Goal: Task Accomplishment & Management: Manage account settings

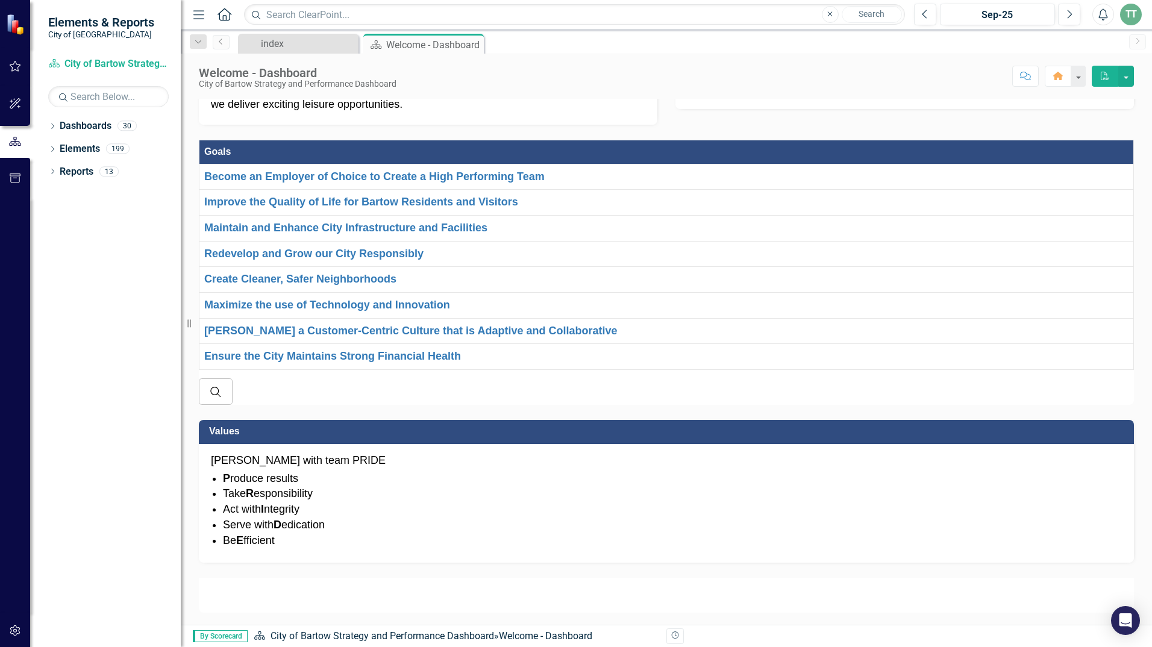
scroll to position [542, 0]
click at [655, 533] on li "Be E fficient" at bounding box center [672, 541] width 899 height 16
click at [81, 128] on link "Dashboards" at bounding box center [86, 126] width 52 height 14
click at [68, 128] on link "Dashboards" at bounding box center [86, 126] width 52 height 14
click at [128, 128] on div "30" at bounding box center [126, 126] width 19 height 10
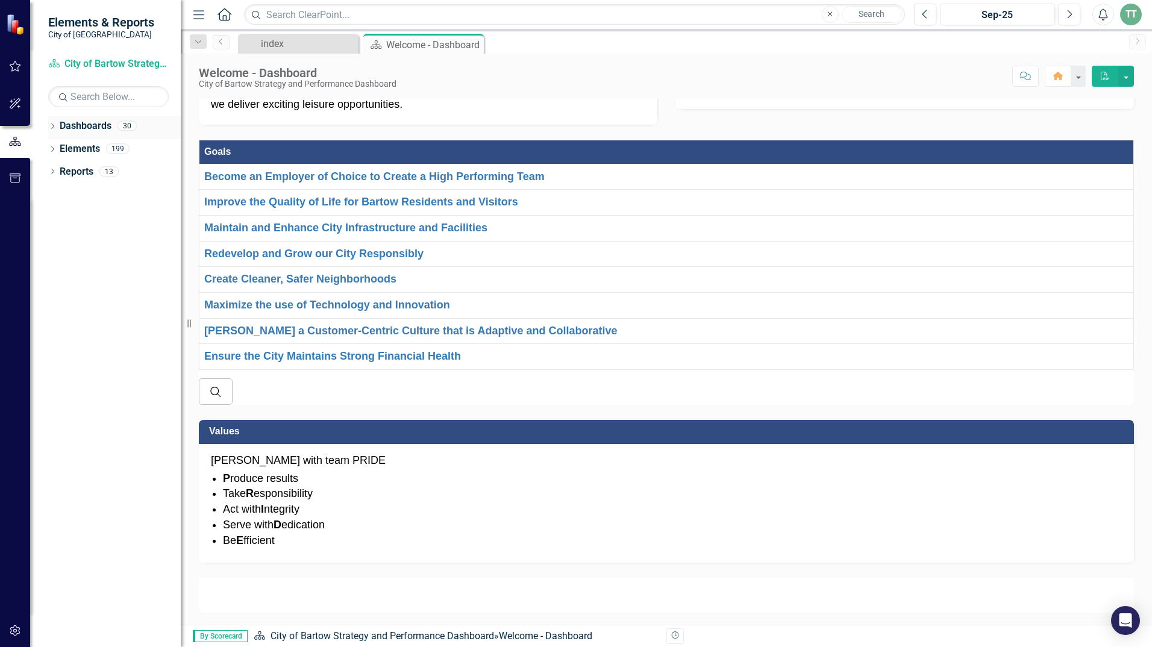
click at [149, 129] on div "Dashboards 30" at bounding box center [120, 127] width 121 height 23
click at [110, 171] on div "13" at bounding box center [108, 171] width 19 height 10
click at [54, 172] on icon at bounding box center [52, 171] width 3 height 5
click at [89, 268] on div "Measure Measures" at bounding box center [77, 259] width 60 height 20
click at [44, 261] on icon "Dropdown" at bounding box center [40, 260] width 8 height 7
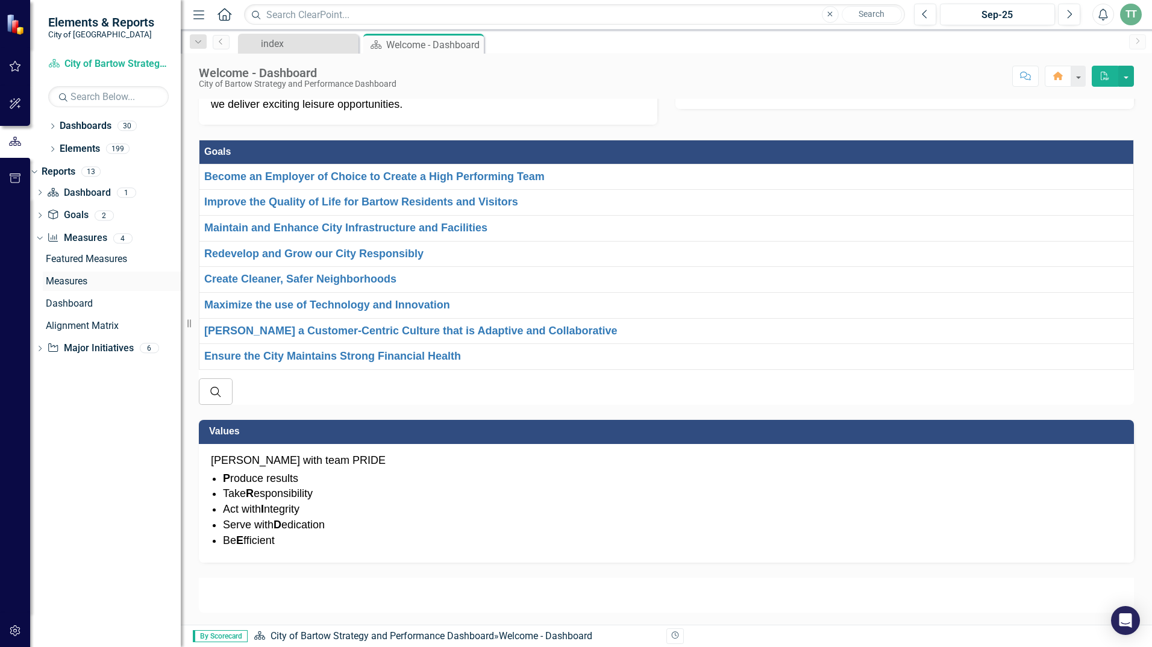
click at [72, 279] on div "Measures" at bounding box center [113, 281] width 135 height 11
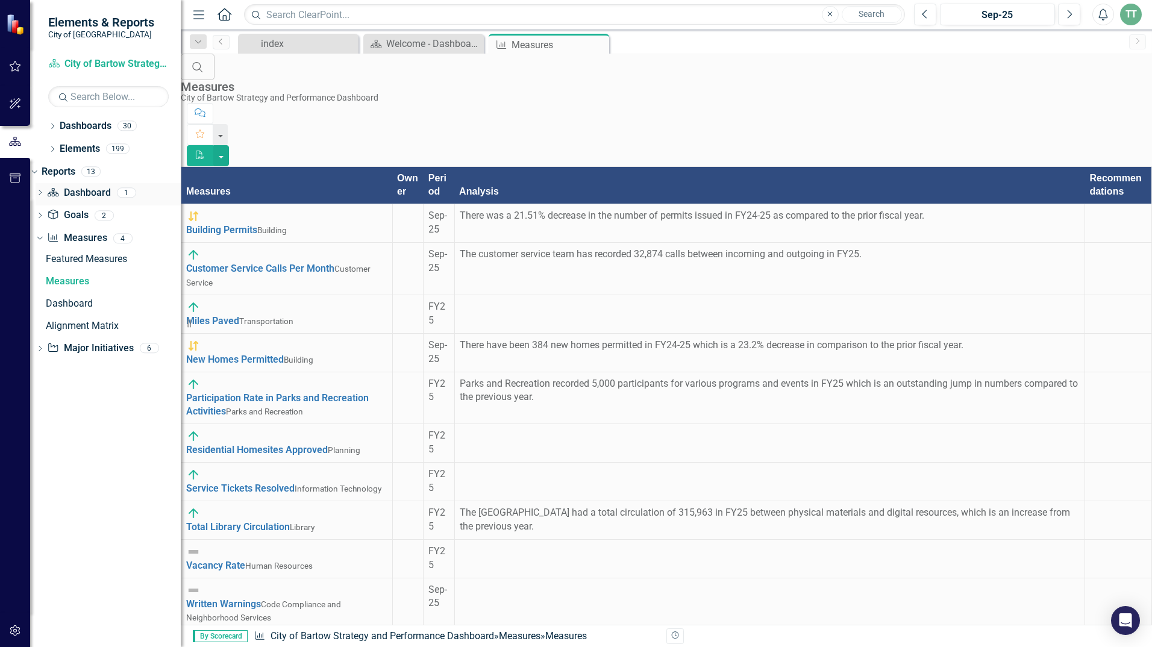
click at [44, 192] on icon "Dropdown" at bounding box center [40, 193] width 8 height 7
click at [51, 129] on icon "Dropdown" at bounding box center [52, 127] width 8 height 7
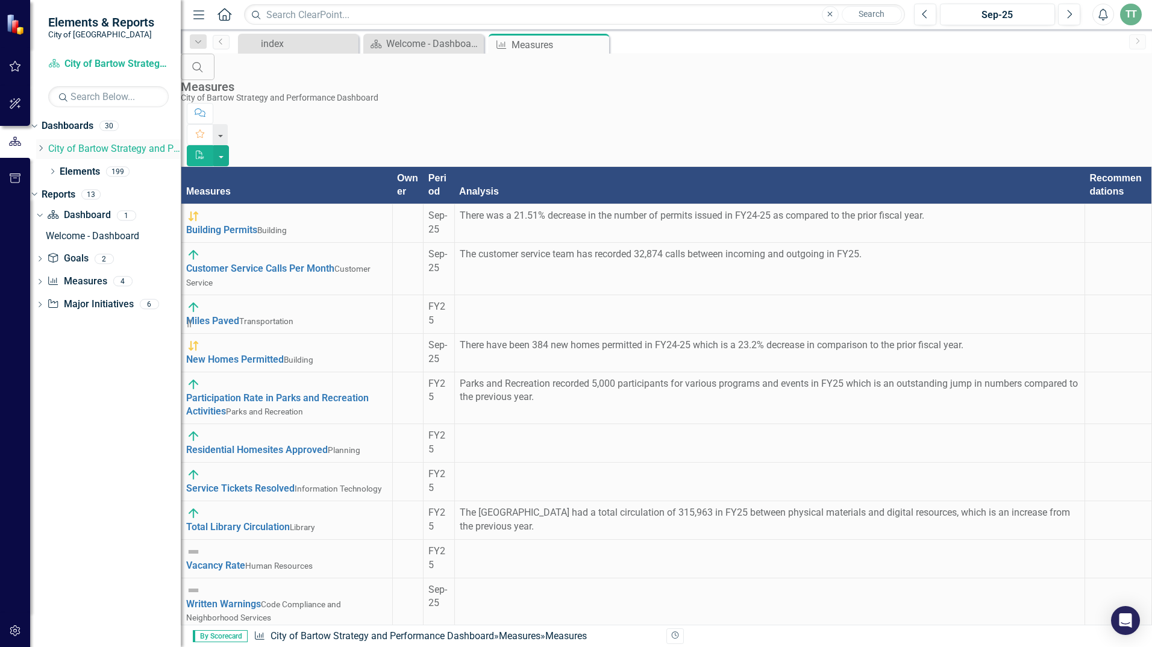
click at [45, 145] on icon "Dropdown" at bounding box center [40, 148] width 9 height 7
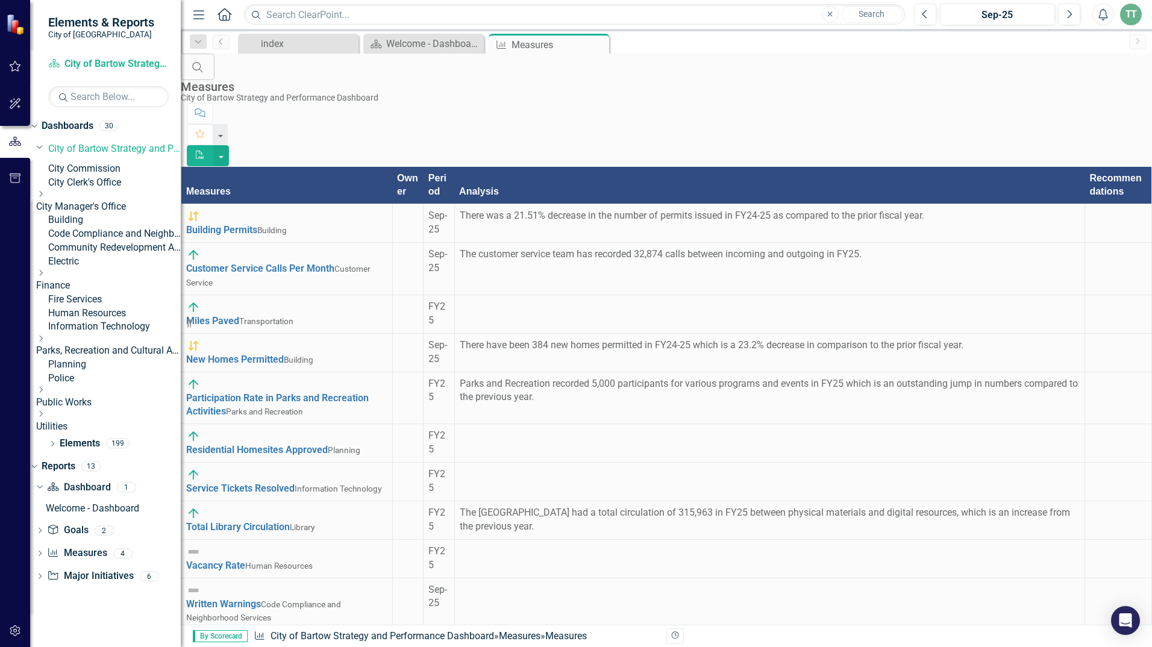
click at [113, 241] on link "Code Compliance and Neighborhood Services" at bounding box center [114, 234] width 133 height 14
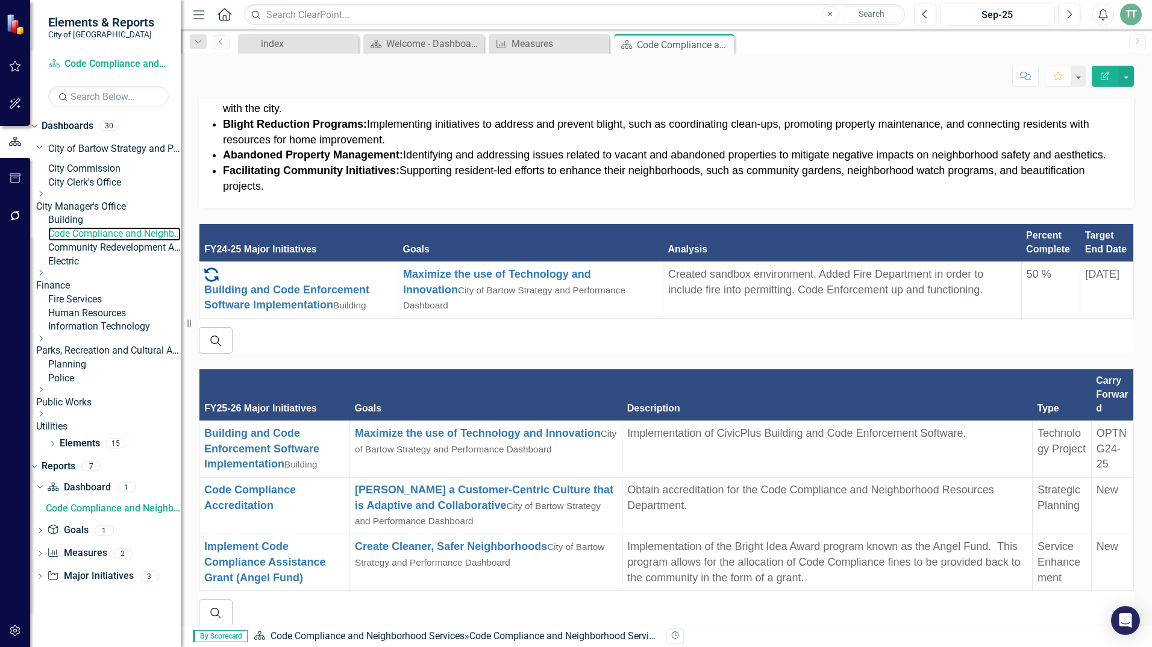
scroll to position [723, 0]
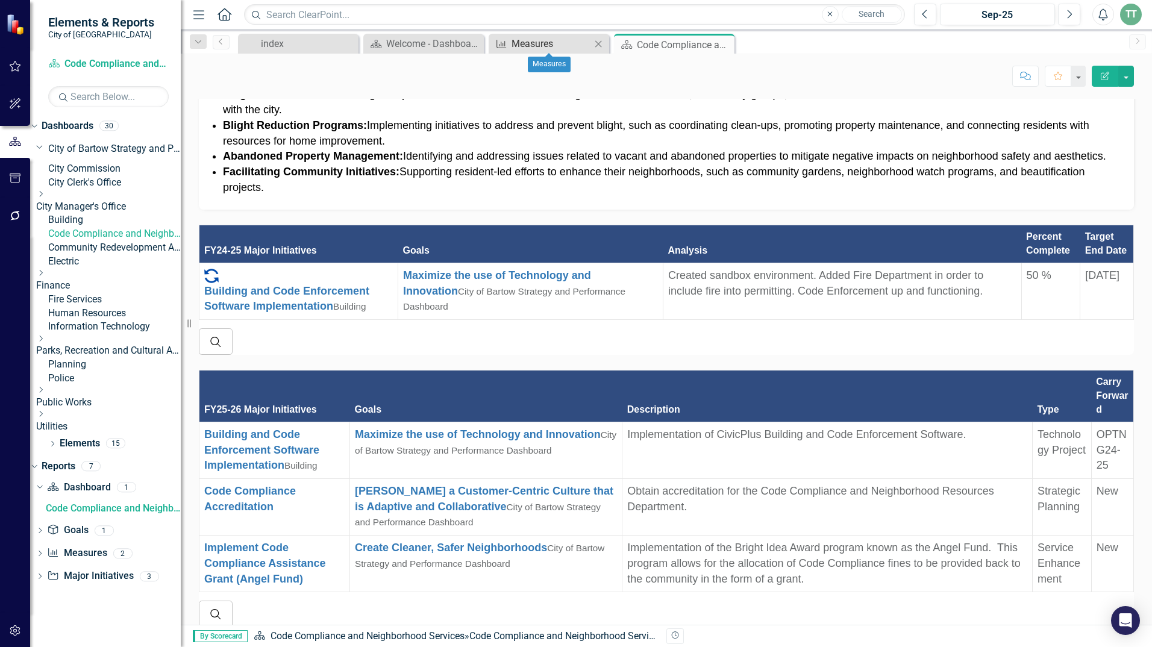
click at [528, 46] on div "Measures" at bounding box center [551, 43] width 80 height 15
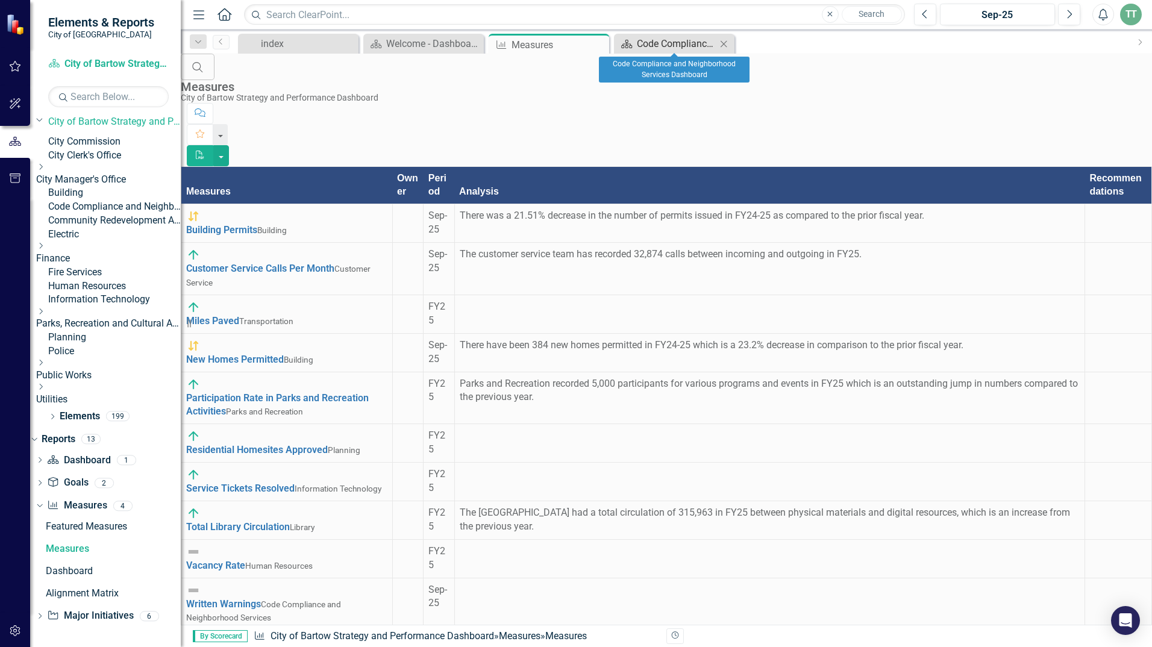
click at [637, 46] on div "Code Compliance and Neighborhood Services Dashboard" at bounding box center [677, 43] width 80 height 15
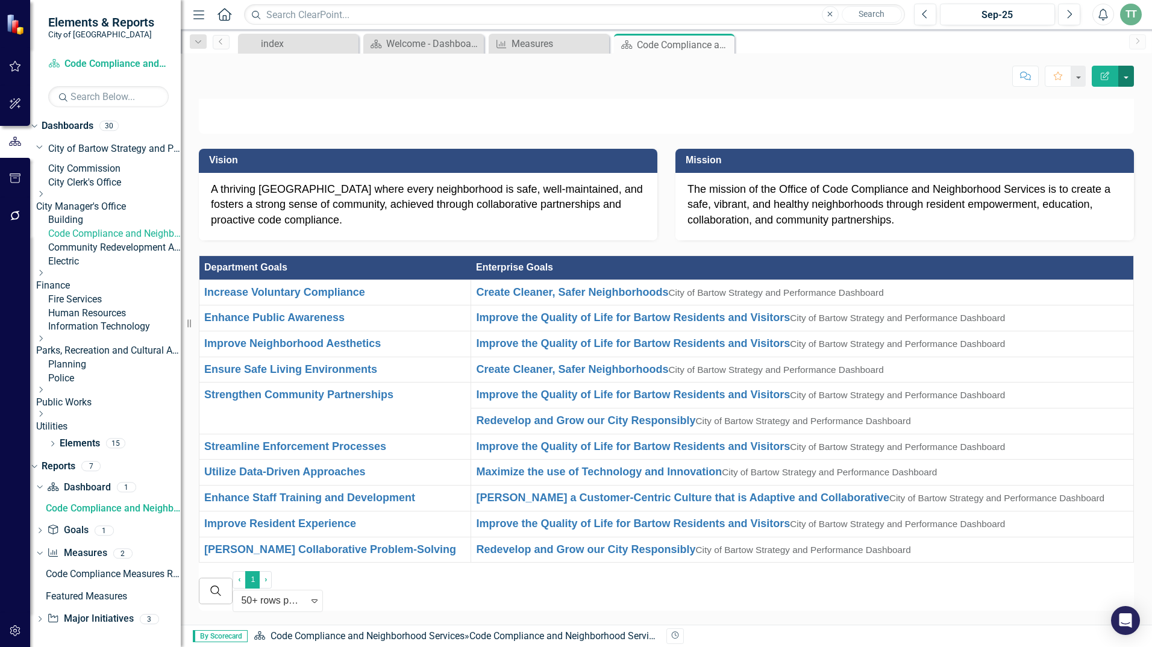
click at [1126, 78] on button "button" at bounding box center [1126, 76] width 16 height 21
click at [951, 78] on div "Score: N/A Sep-25 Completed Comment Favorite Edit Report" at bounding box center [666, 76] width 935 height 20
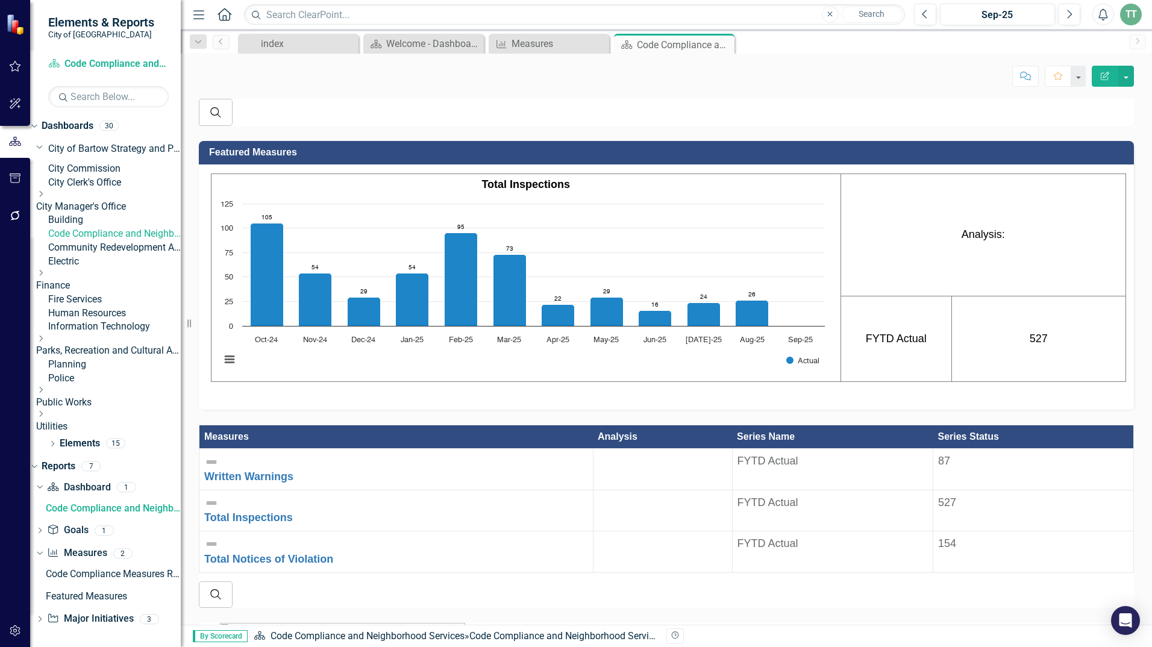
scroll to position [1265, 0]
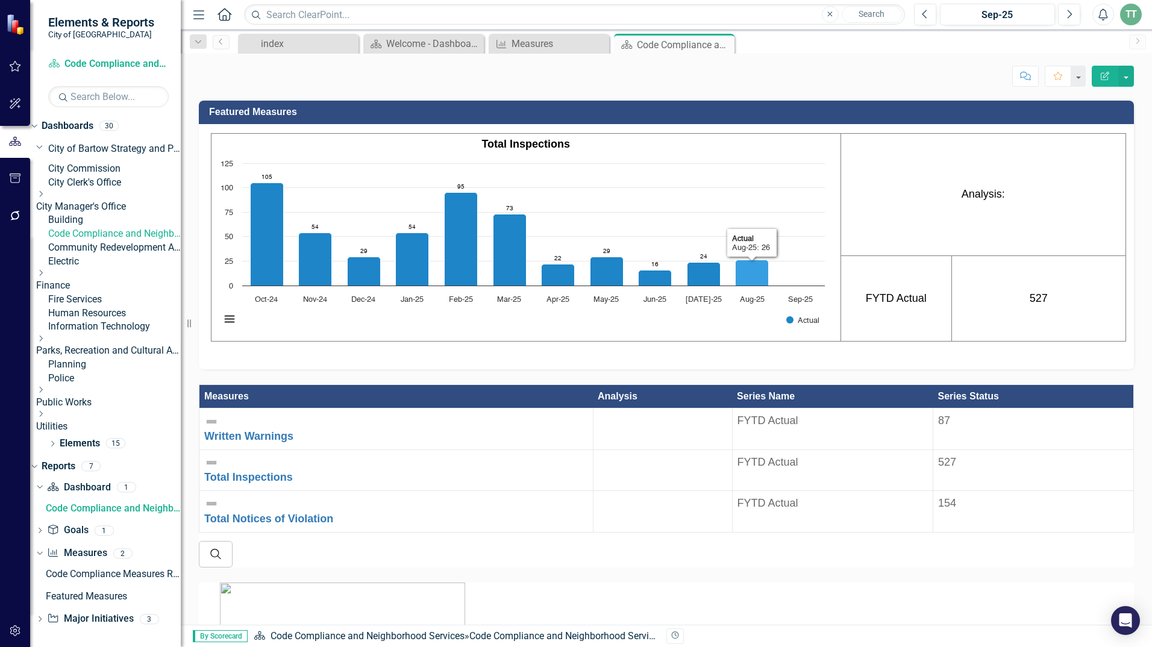
click at [805, 334] on rect "Interactive chart" at bounding box center [522, 247] width 616 height 181
click at [226, 328] on button "View chart menu, Chart" at bounding box center [229, 319] width 17 height 17
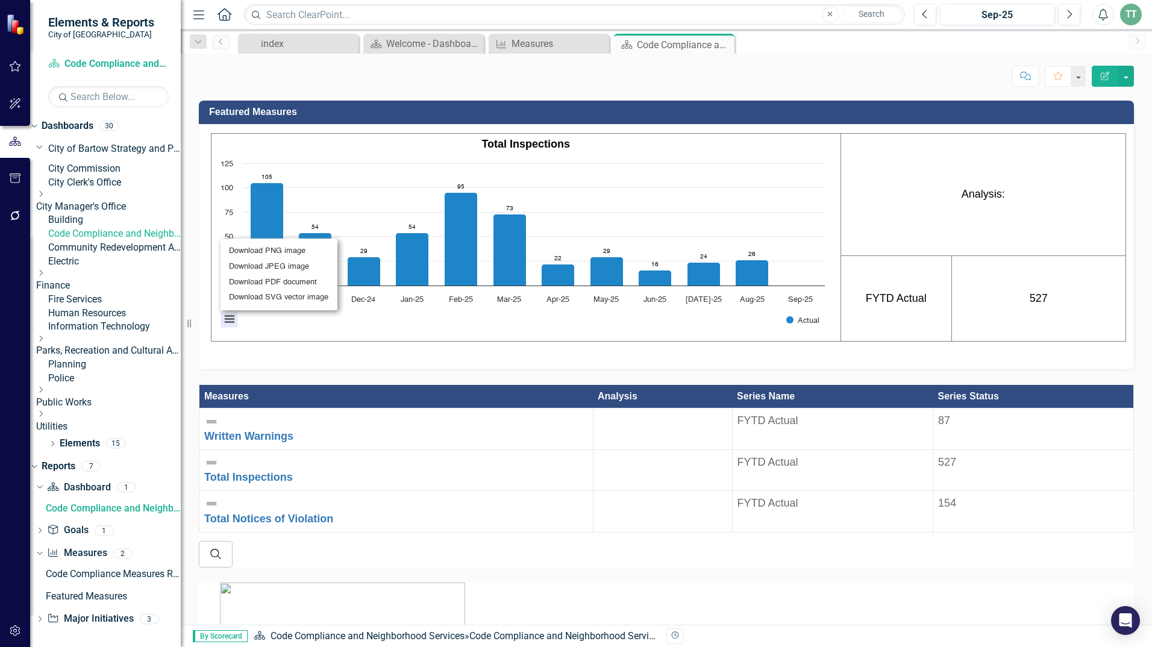
click at [304, 327] on div "Download PNG image Download JPEG image Download PDF document Download SVG vecto…" at bounding box center [279, 274] width 151 height 105
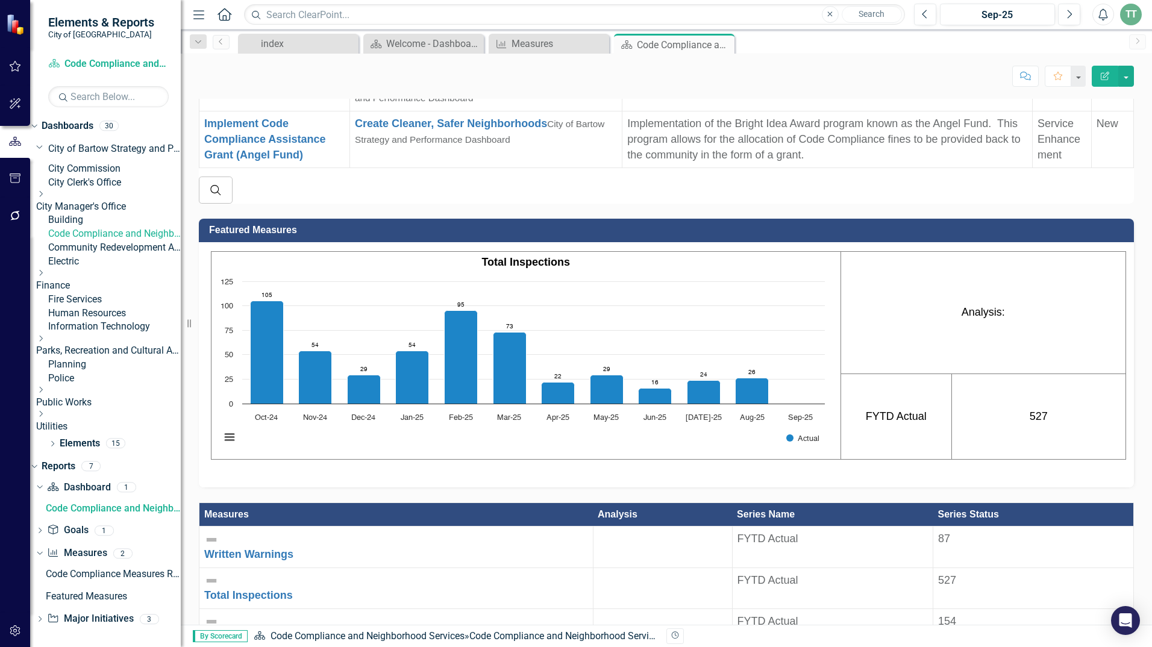
scroll to position [1116, 0]
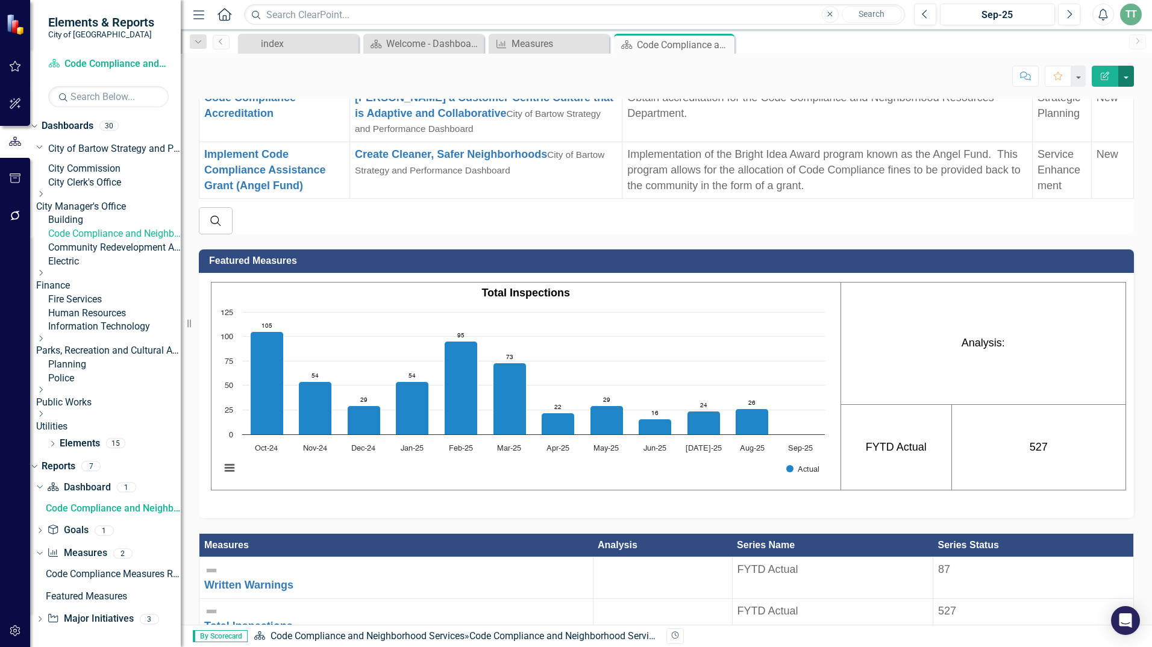
click at [1123, 80] on button "button" at bounding box center [1126, 76] width 16 height 21
click at [1111, 96] on link "Edit Edit Dashboard" at bounding box center [1084, 98] width 98 height 22
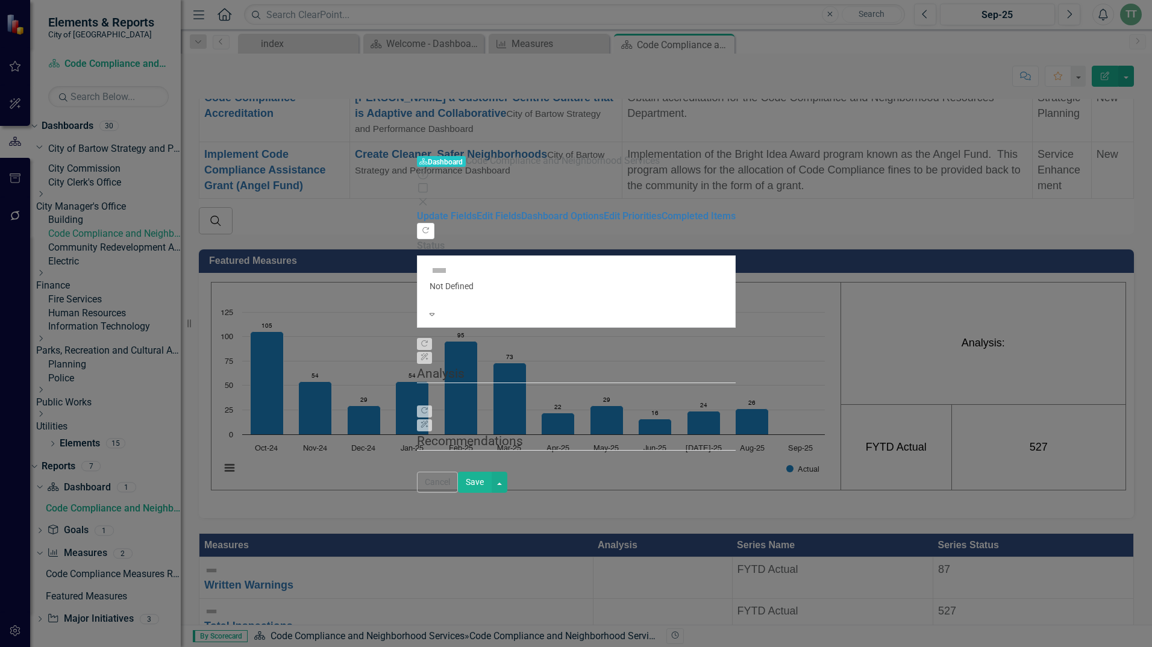
click at [417, 154] on div "Dashboard Dashboard Code Compliance and Neighborhood Services Help Maximize Clo…" at bounding box center [576, 323] width 319 height 339
click at [429, 197] on icon "Close" at bounding box center [423, 202] width 12 height 10
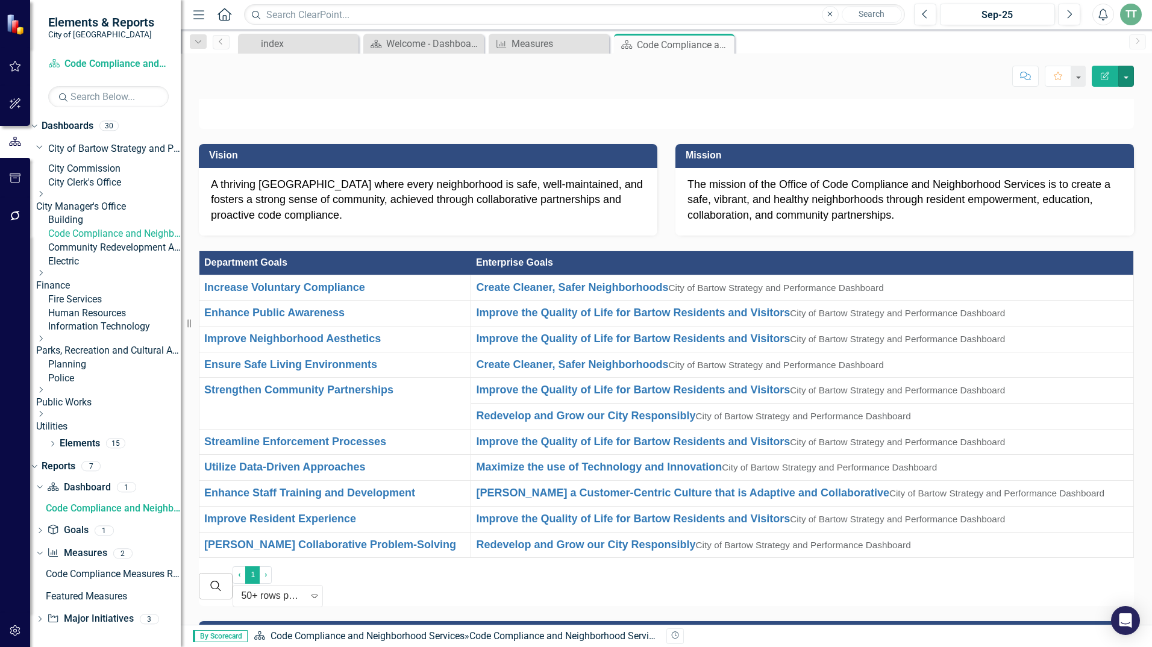
scroll to position [0, 0]
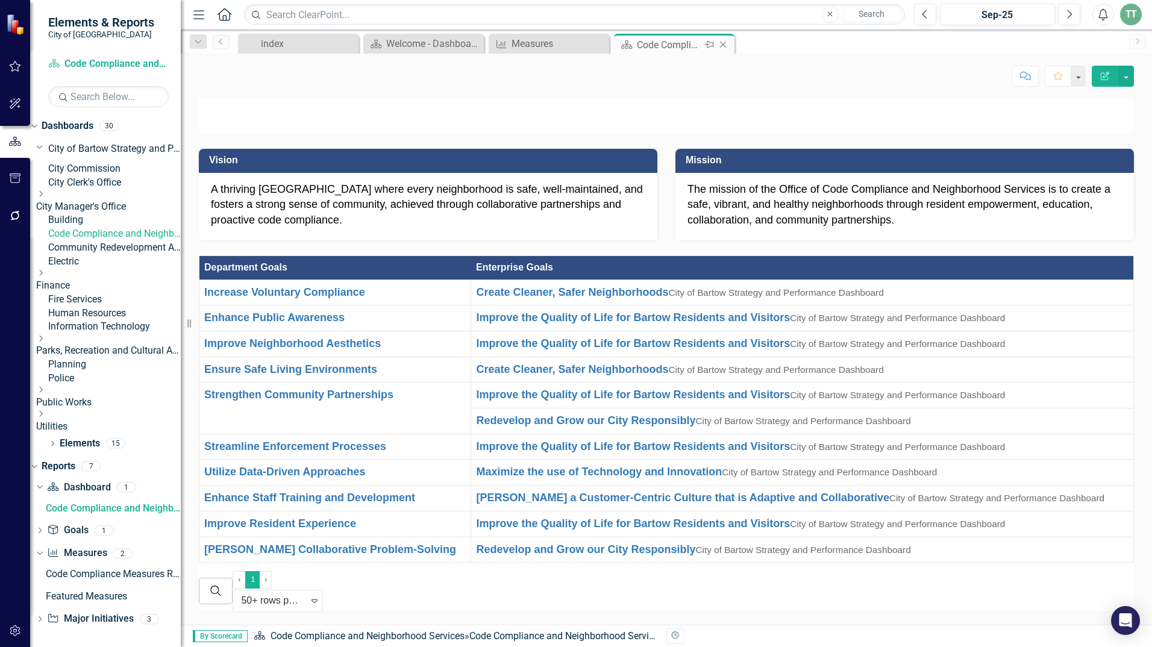
click at [725, 45] on icon "Close" at bounding box center [723, 45] width 12 height 10
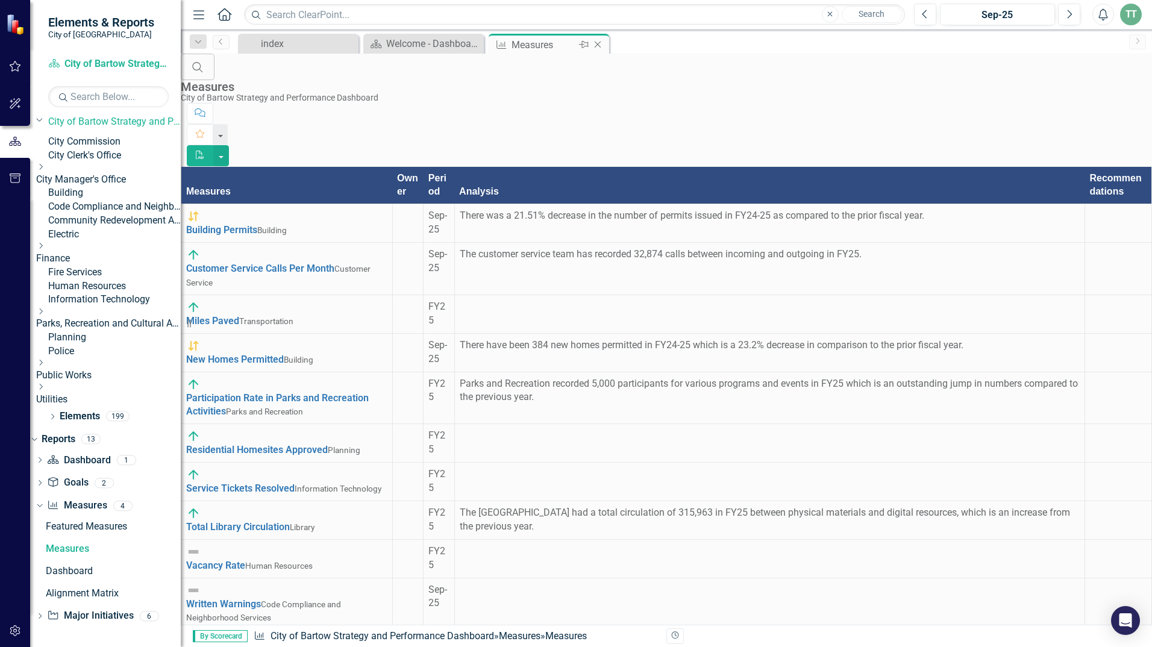
scroll to position [31, 0]
drag, startPoint x: 597, startPoint y: 42, endPoint x: 582, endPoint y: 45, distance: 14.8
click at [0, 0] on icon "Close" at bounding box center [0, 0] width 0 height 0
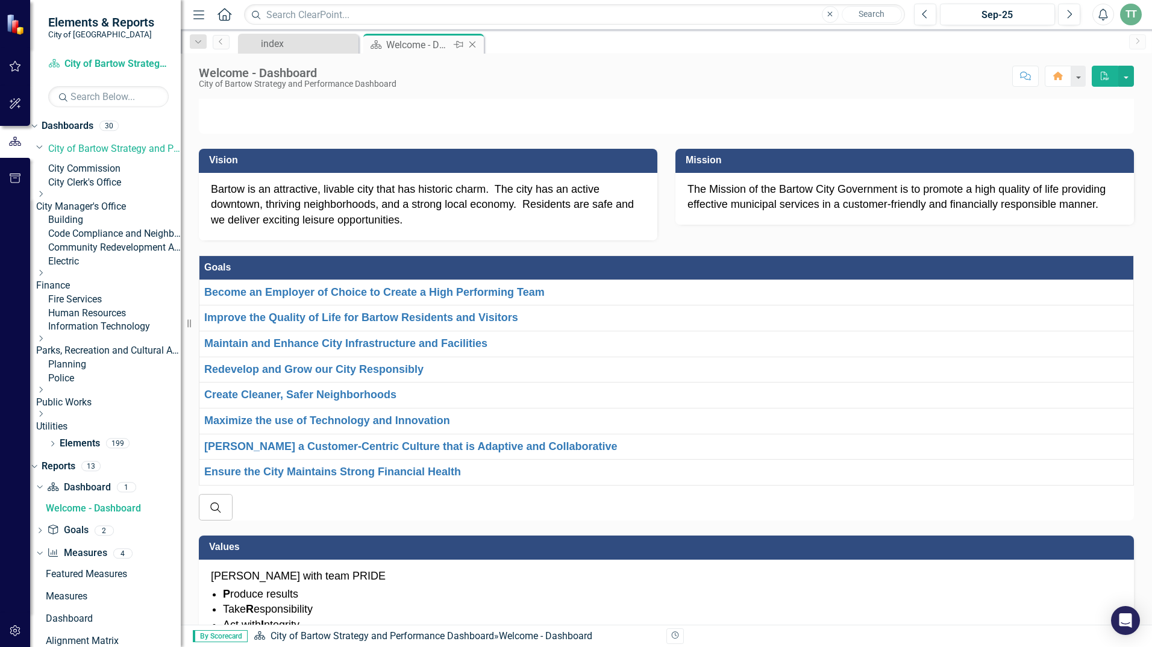
click at [473, 45] on icon at bounding box center [472, 45] width 7 height 7
click at [350, 44] on icon "Close" at bounding box center [348, 44] width 12 height 10
click at [203, 14] on icon "Menu" at bounding box center [199, 14] width 16 height 13
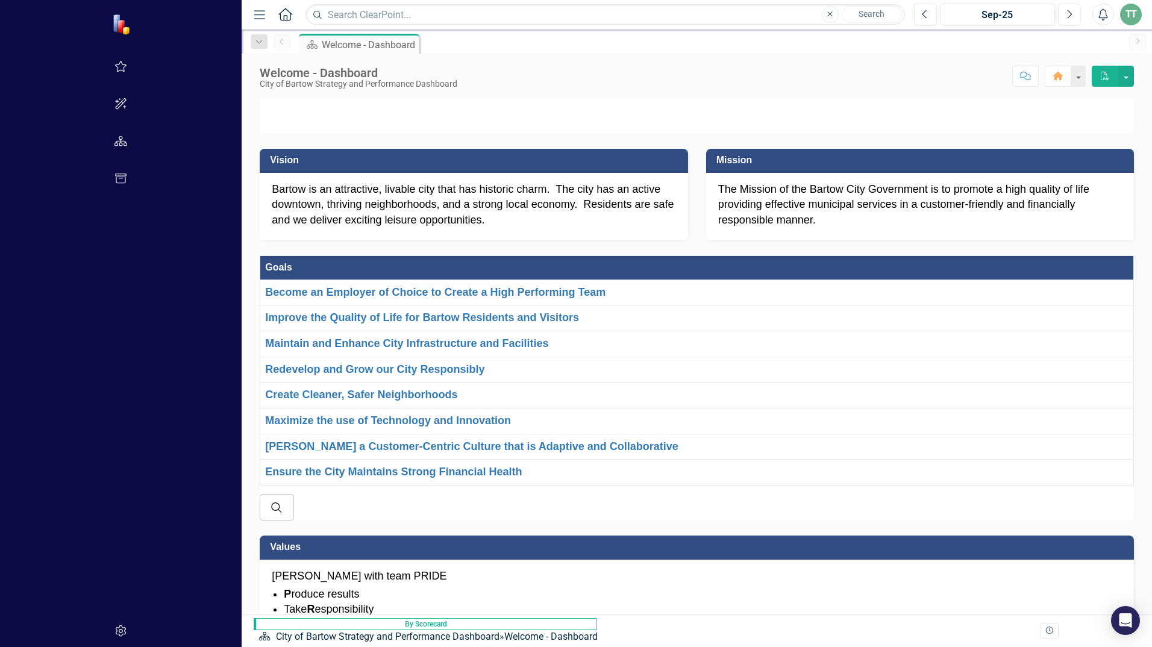
click at [252, 13] on icon "Menu" at bounding box center [260, 14] width 16 height 13
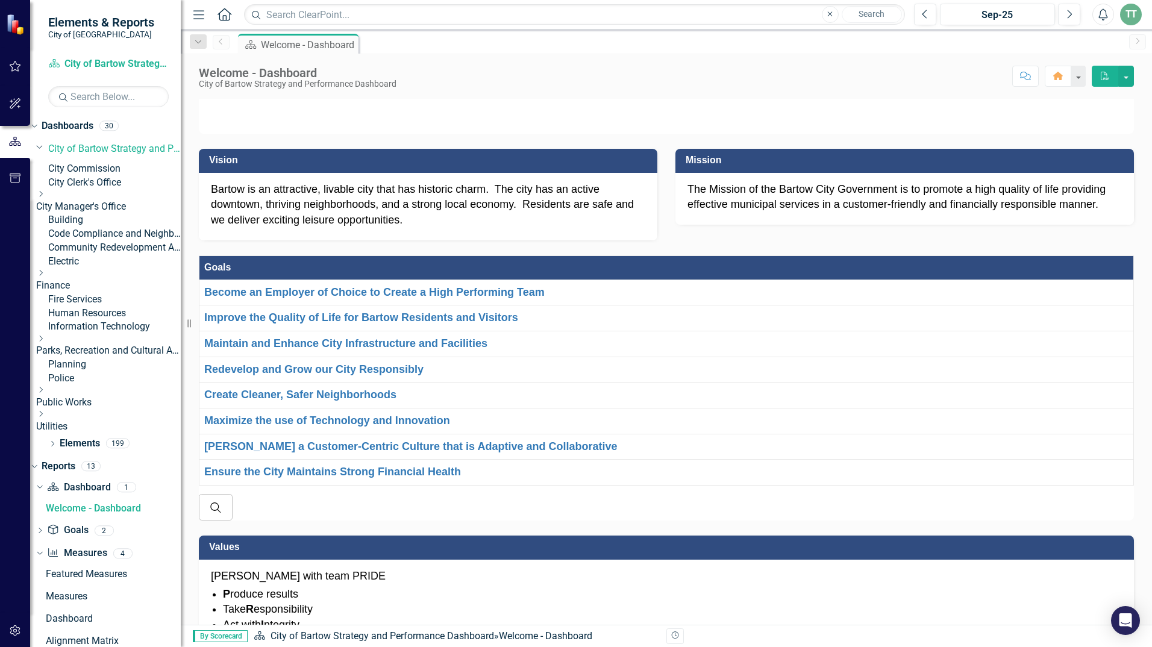
click at [142, 241] on link "Code Compliance and Neighborhood Services" at bounding box center [114, 234] width 133 height 14
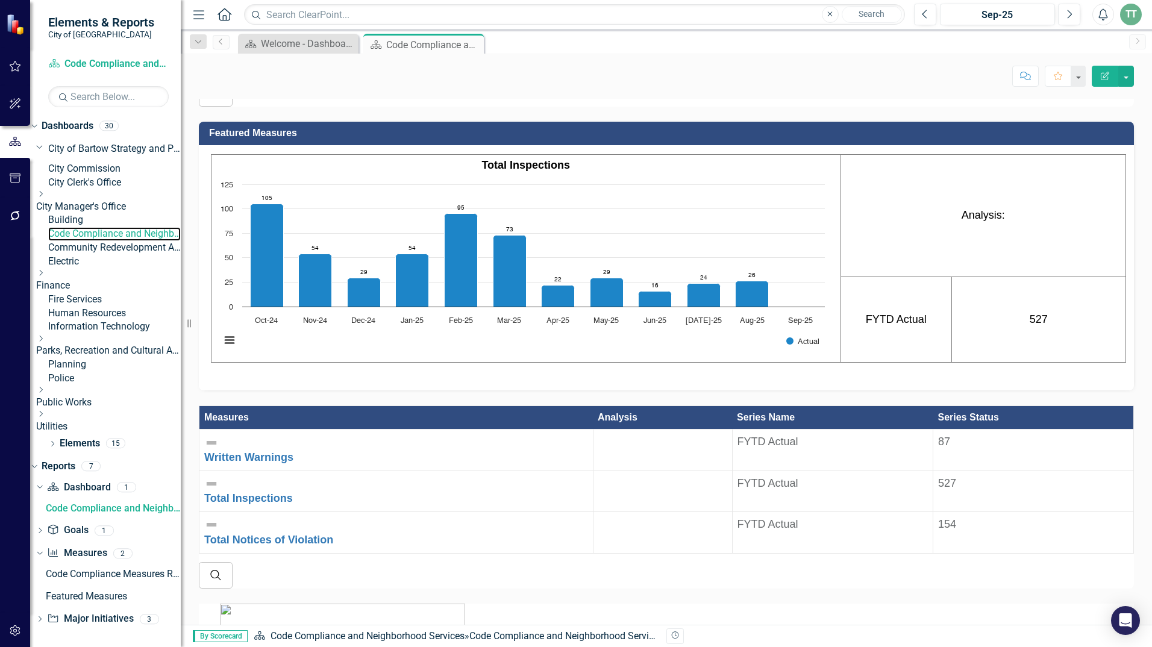
scroll to position [1265, 0]
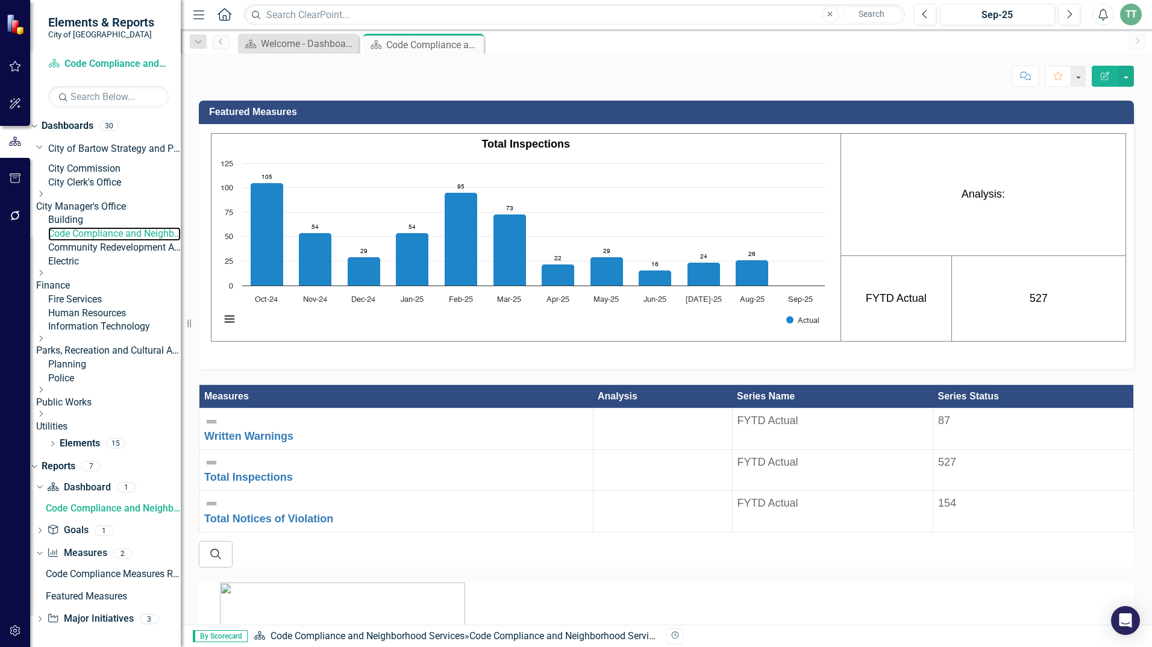
click at [797, 304] on text "Sep-25" at bounding box center [800, 300] width 25 height 8
click at [796, 320] on rect "Interactive chart" at bounding box center [522, 247] width 616 height 181
click at [796, 327] on rect "Interactive chart" at bounding box center [522, 247] width 616 height 181
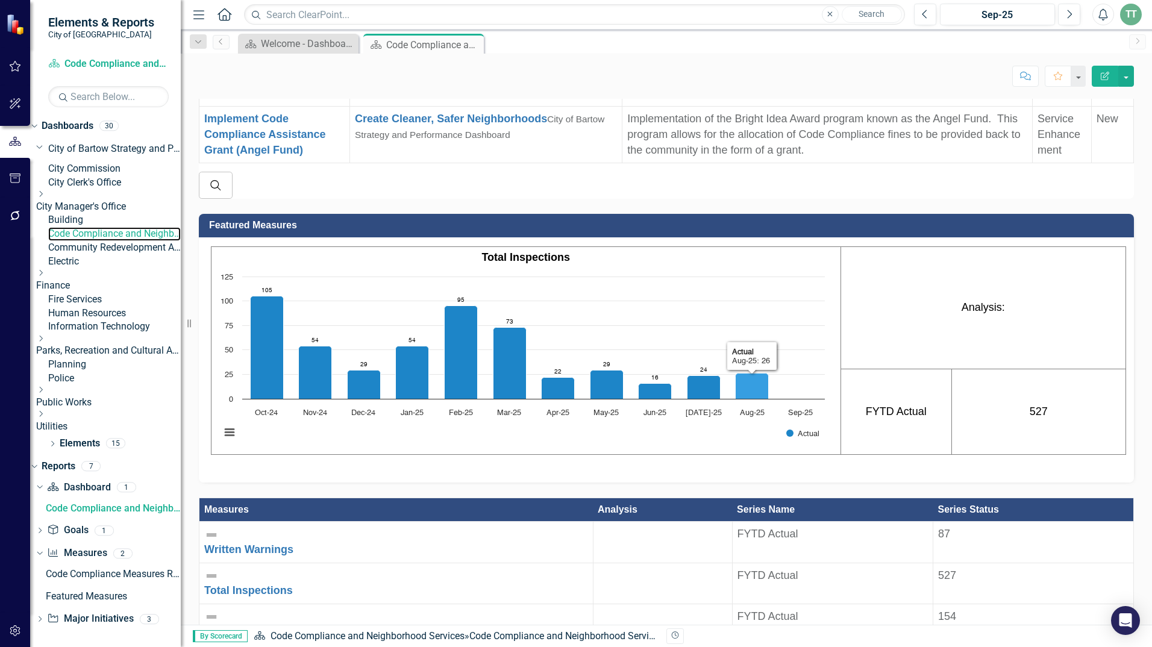
scroll to position [1024, 0]
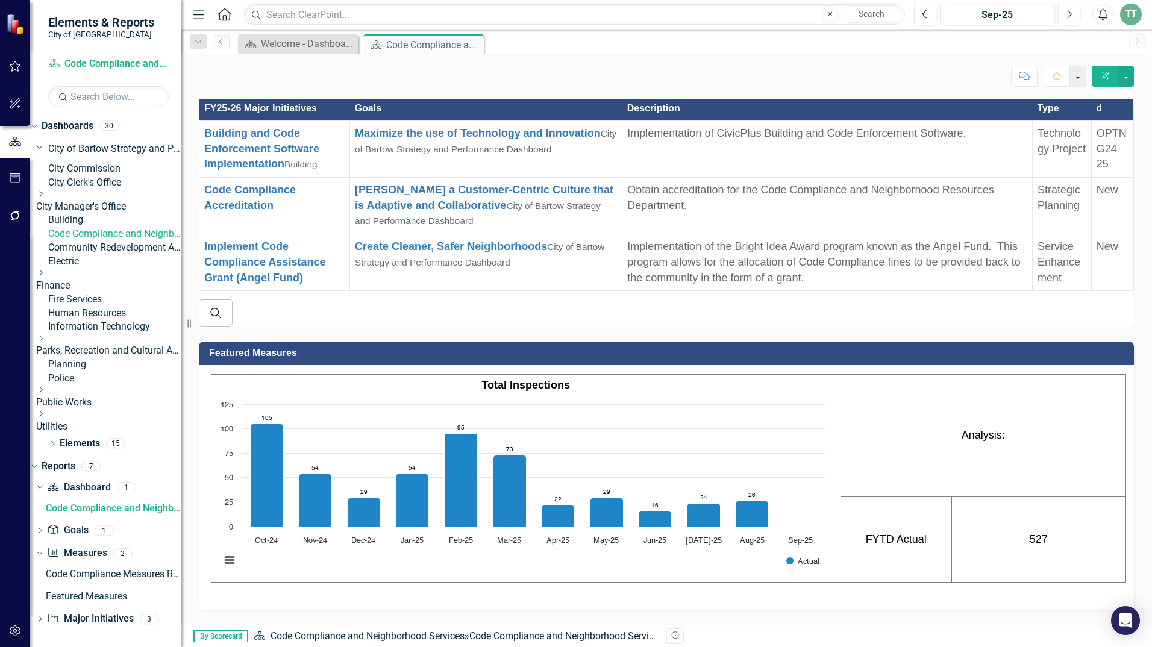
click at [1075, 78] on button "button" at bounding box center [1078, 76] width 16 height 21
click at [1125, 75] on button "button" at bounding box center [1126, 76] width 16 height 21
click at [1085, 100] on link "Edit Edit Dashboard" at bounding box center [1084, 98] width 98 height 22
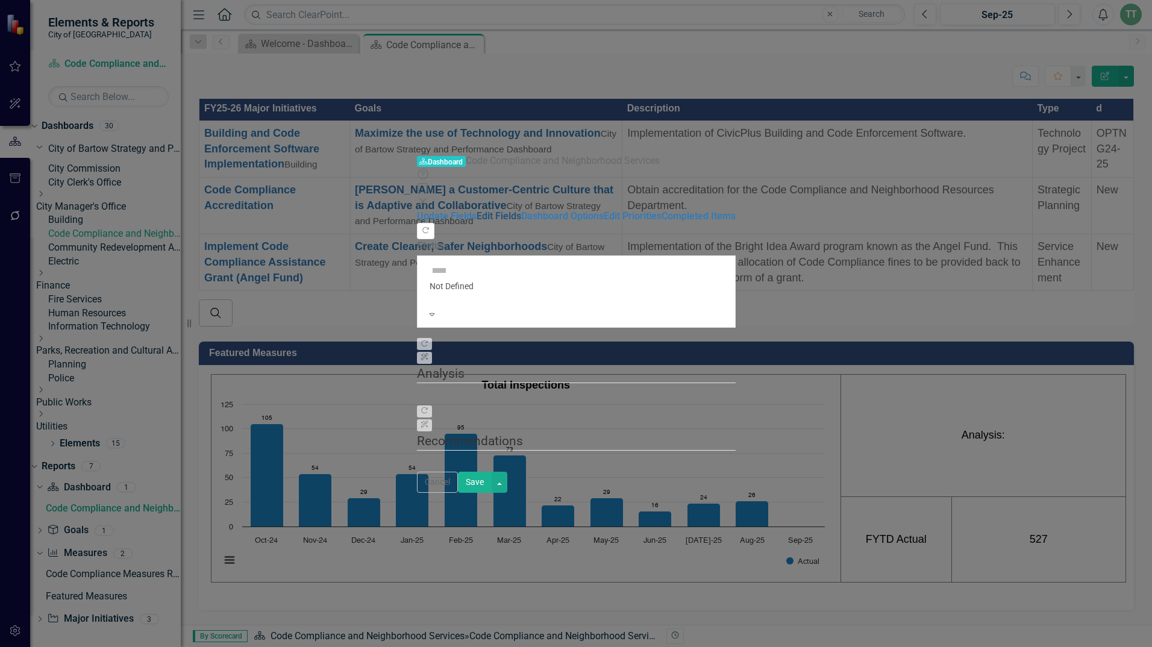
click at [476, 210] on link "Edit Fields" at bounding box center [498, 215] width 45 height 11
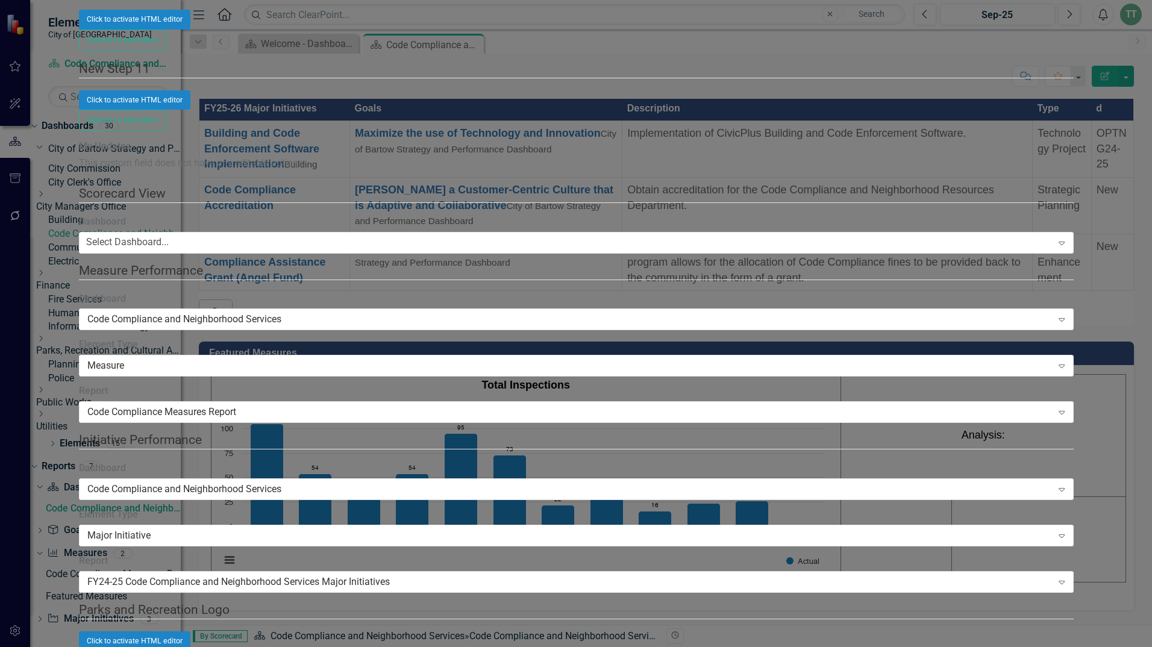
scroll to position [1626, 0]
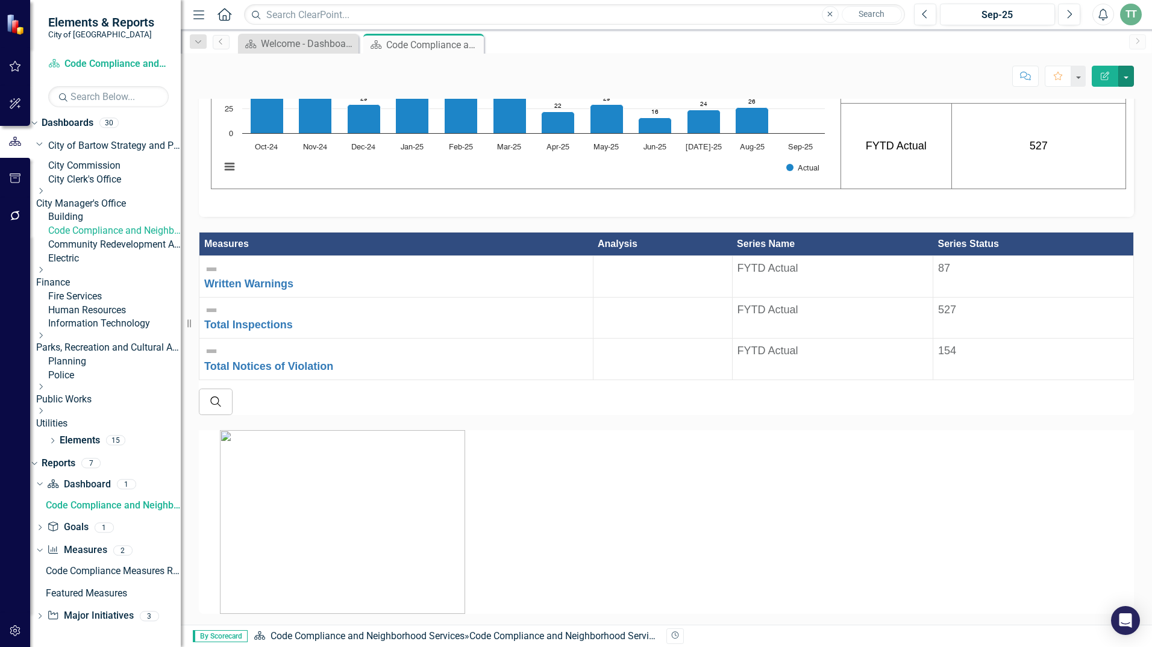
scroll to position [96, 0]
click at [107, 552] on link "Measure Measures" at bounding box center [77, 550] width 60 height 14
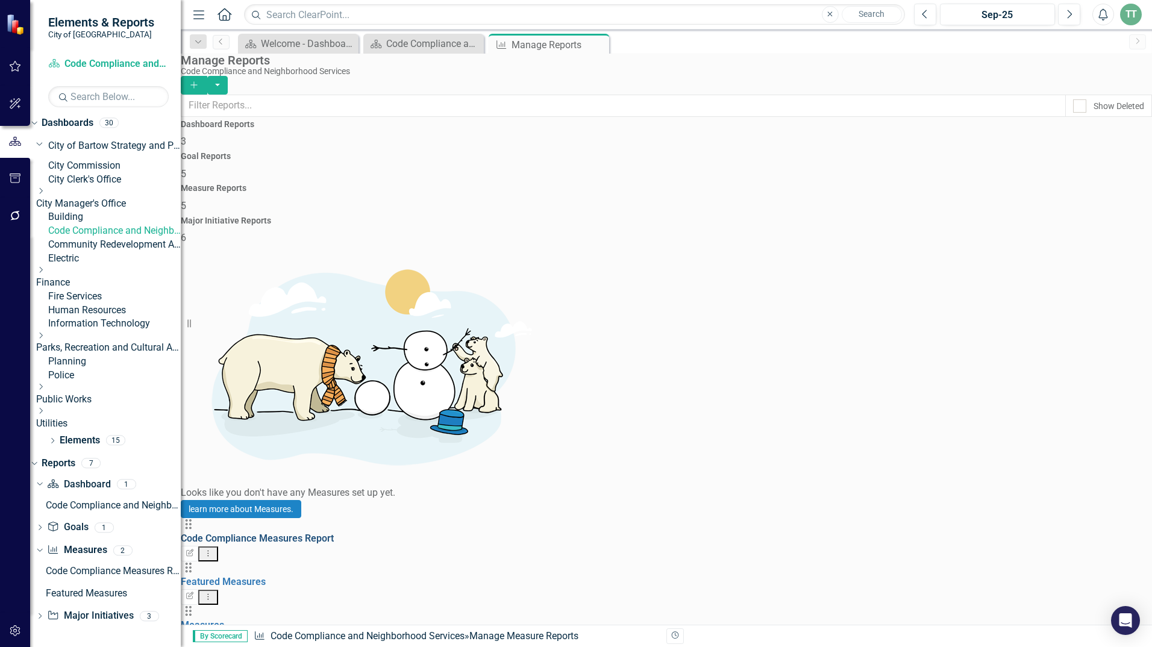
click at [317, 532] on link "Code Compliance Measures Report" at bounding box center [257, 537] width 153 height 11
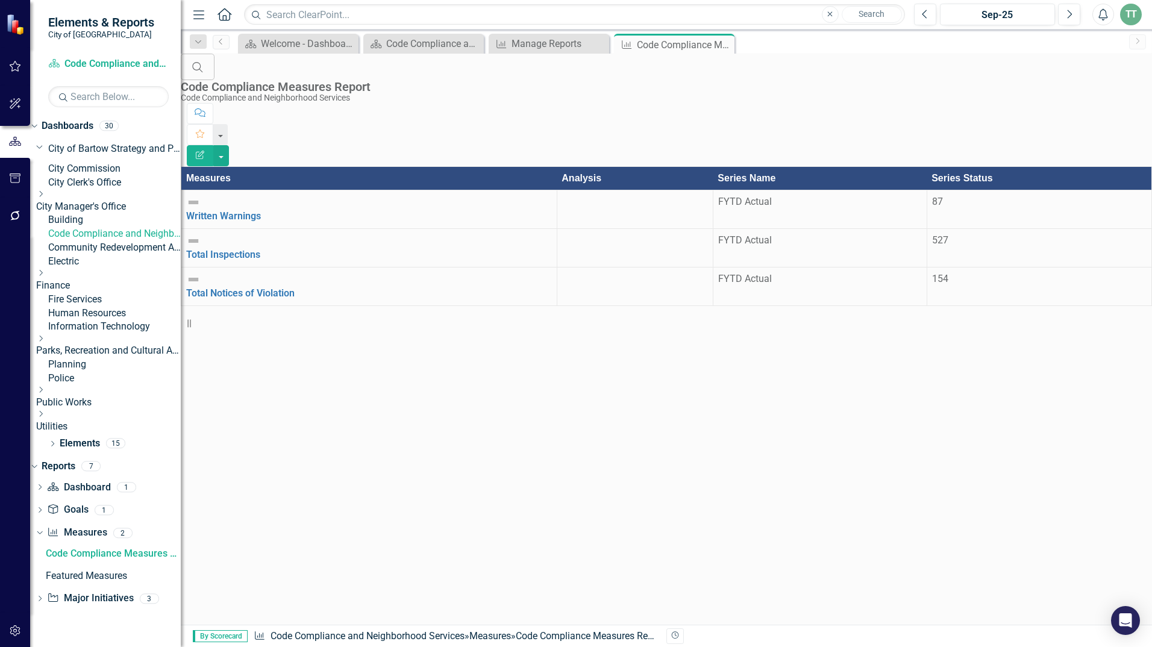
scroll to position [9, 0]
click at [229, 145] on button "button" at bounding box center [221, 155] width 16 height 21
click at [1093, 94] on link "Edit Report Edit Report" at bounding box center [1085, 98] width 95 height 22
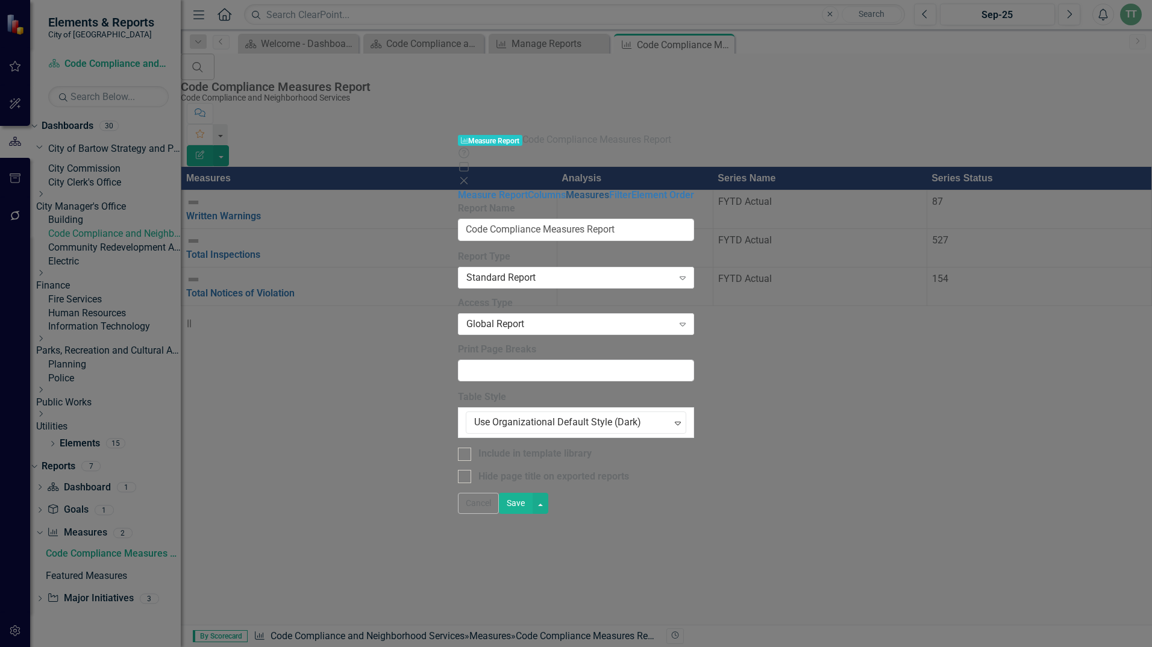
click at [566, 189] on link "Measures" at bounding box center [587, 194] width 43 height 11
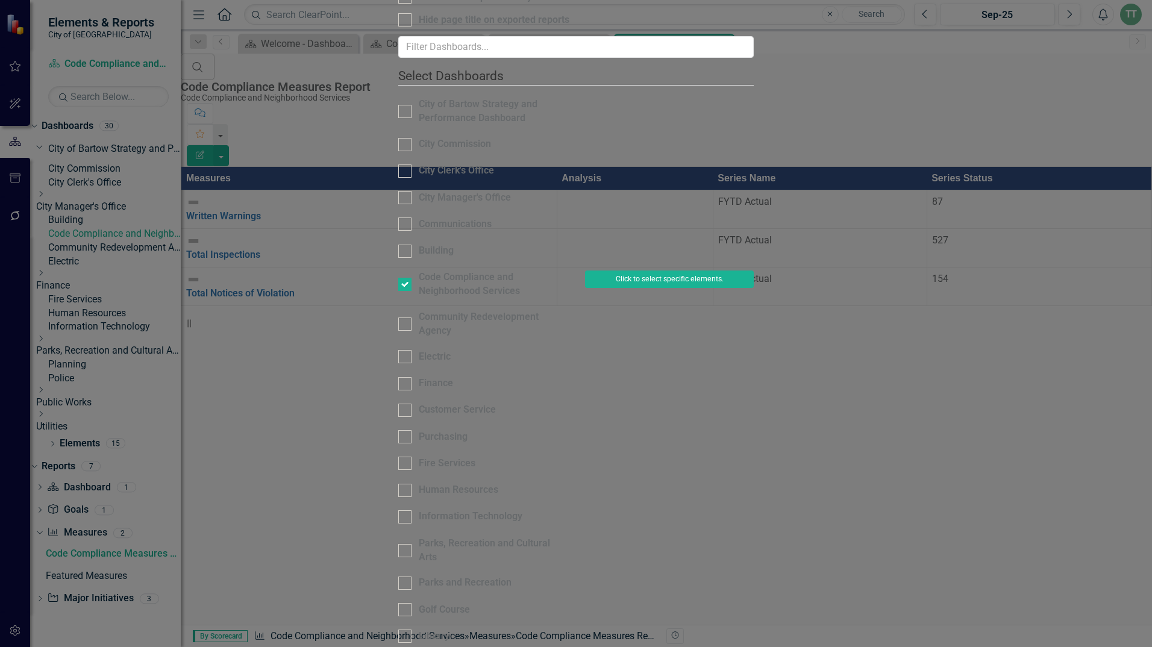
click at [754, 270] on button "Click to select specific elements." at bounding box center [669, 278] width 169 height 17
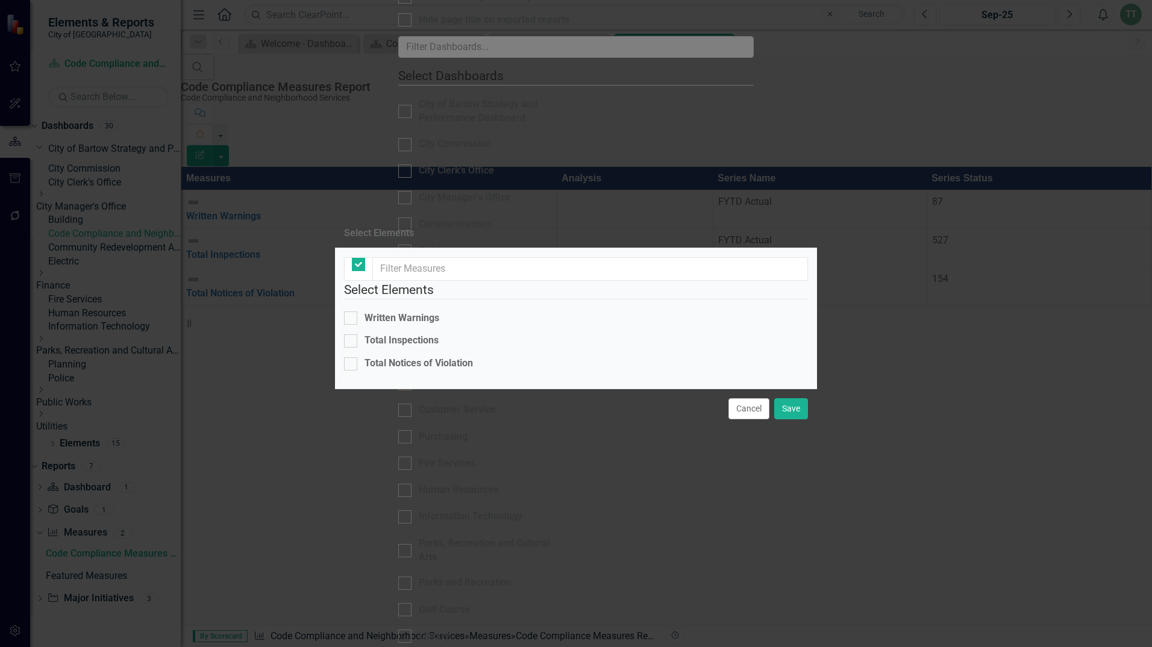
checkbox input "false"
click at [754, 419] on button "Cancel" at bounding box center [748, 408] width 41 height 21
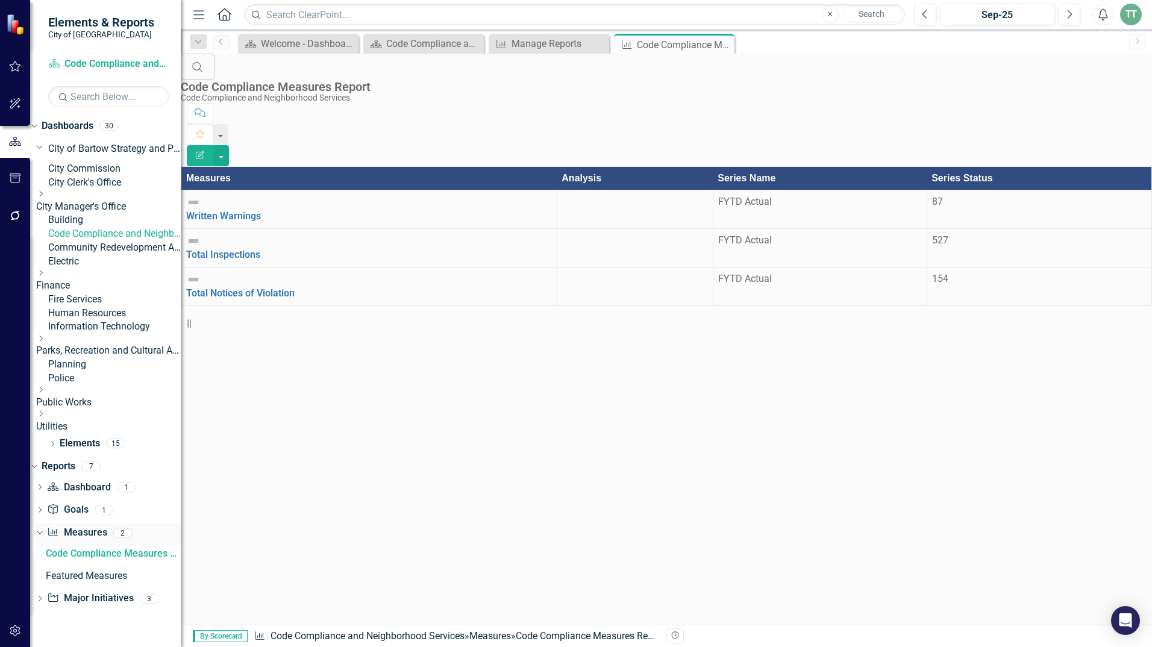
drag, startPoint x: 99, startPoint y: 617, endPoint x: 113, endPoint y: 610, distance: 16.4
click at [99, 540] on link "Measure Measures" at bounding box center [77, 533] width 60 height 14
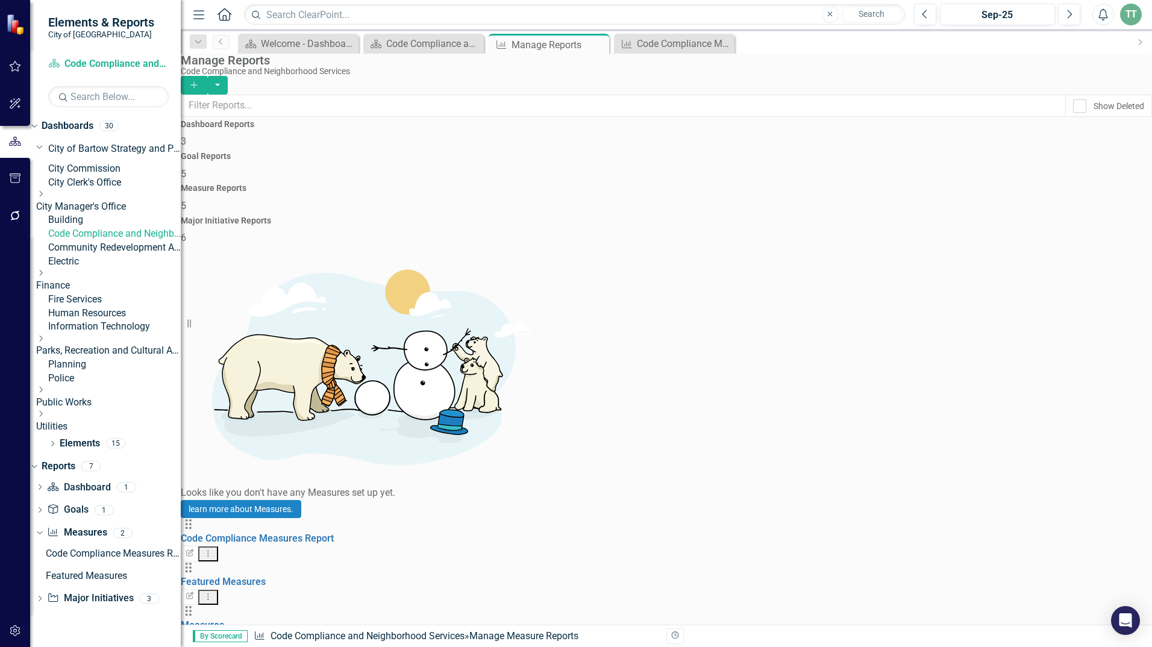
click at [196, 605] on icon "Drag" at bounding box center [189, 611] width 16 height 12
click at [224, 619] on link "Measures" at bounding box center [202, 624] width 43 height 11
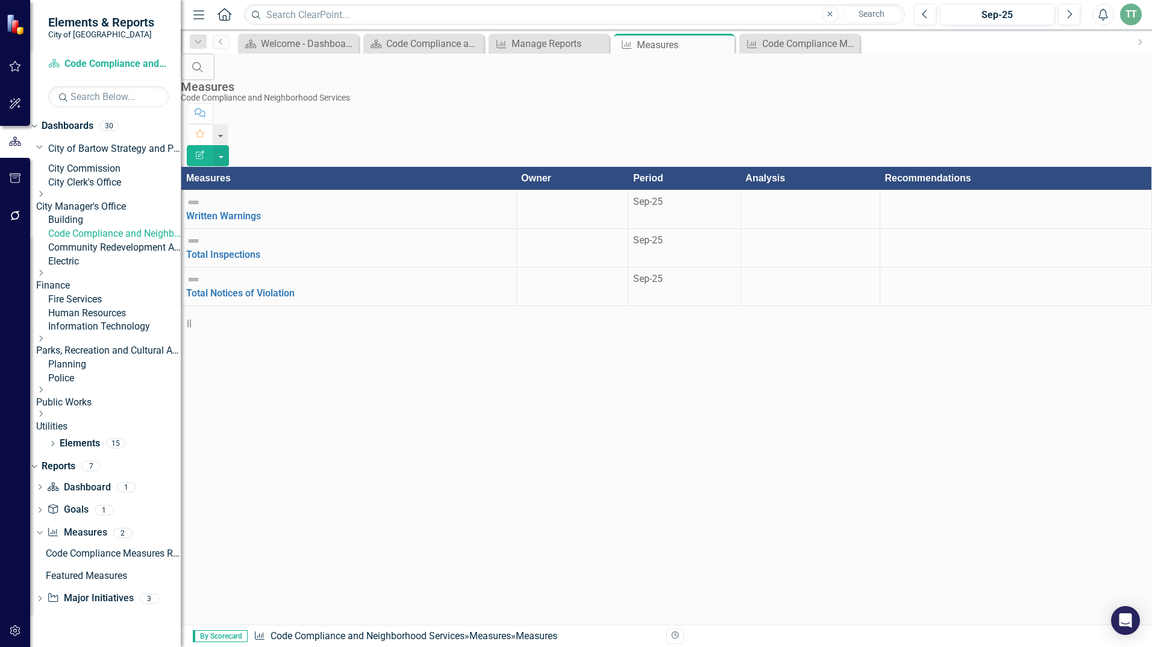
click at [204, 151] on icon "button" at bounding box center [200, 155] width 8 height 8
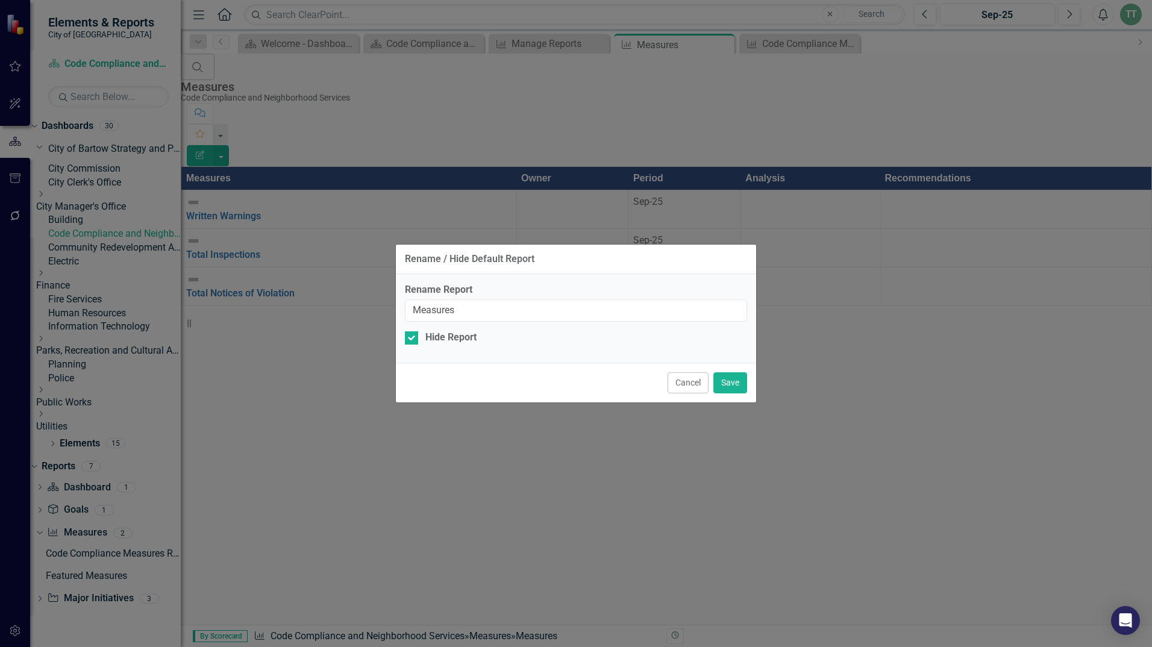
click at [996, 264] on div "Rename / Hide Default Report Rename Report Measures Hide Report Cancel Save" at bounding box center [576, 323] width 1152 height 647
click at [680, 382] on button "Cancel" at bounding box center [687, 382] width 41 height 21
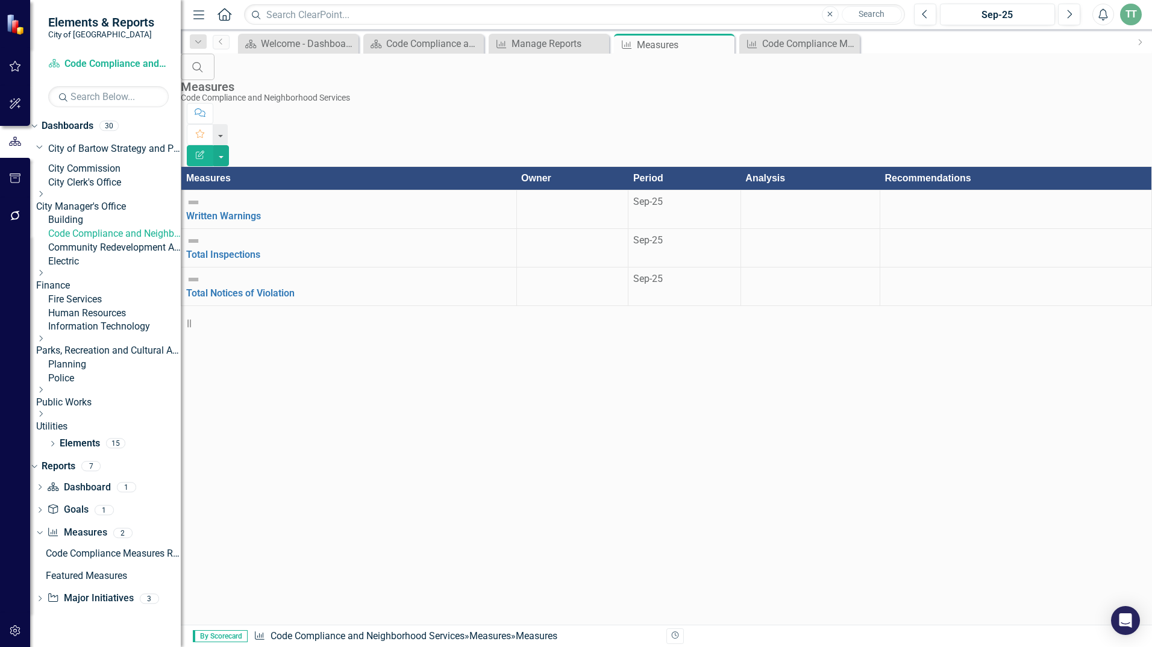
click at [746, 195] on div at bounding box center [810, 195] width 129 height 0
click at [1009, 195] on div at bounding box center [1015, 195] width 261 height 0
click at [516, 229] on td at bounding box center [572, 248] width 112 height 39
click at [522, 195] on div at bounding box center [573, 195] width 102 height 0
click at [261, 210] on link "Written Warnings" at bounding box center [223, 215] width 75 height 11
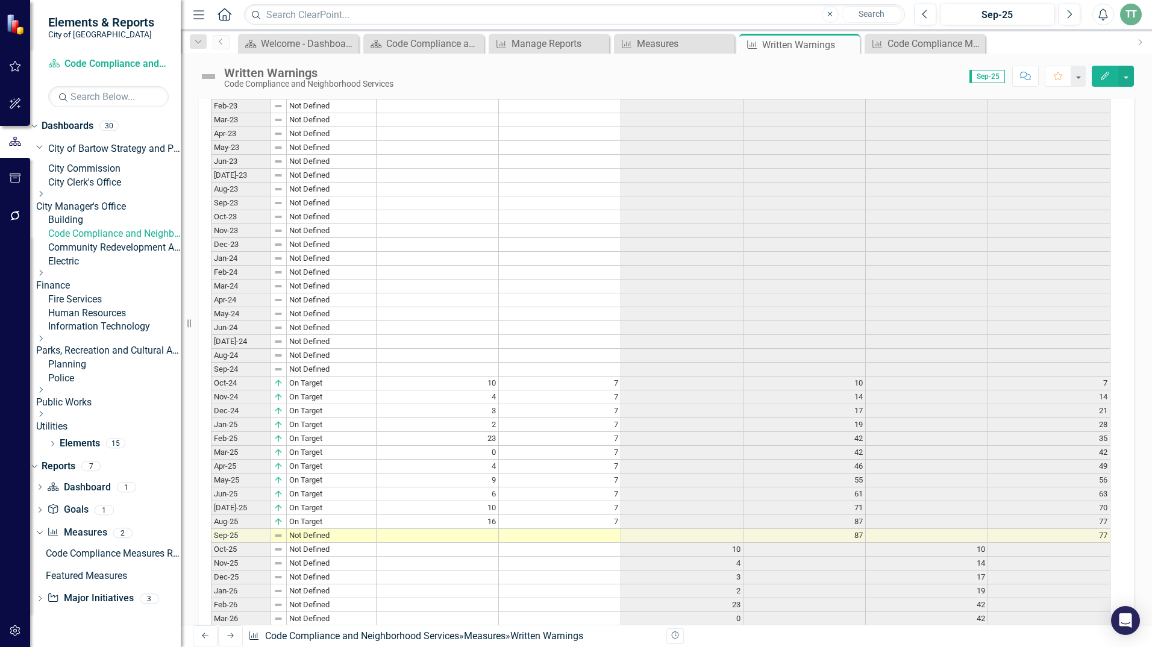
scroll to position [778, 0]
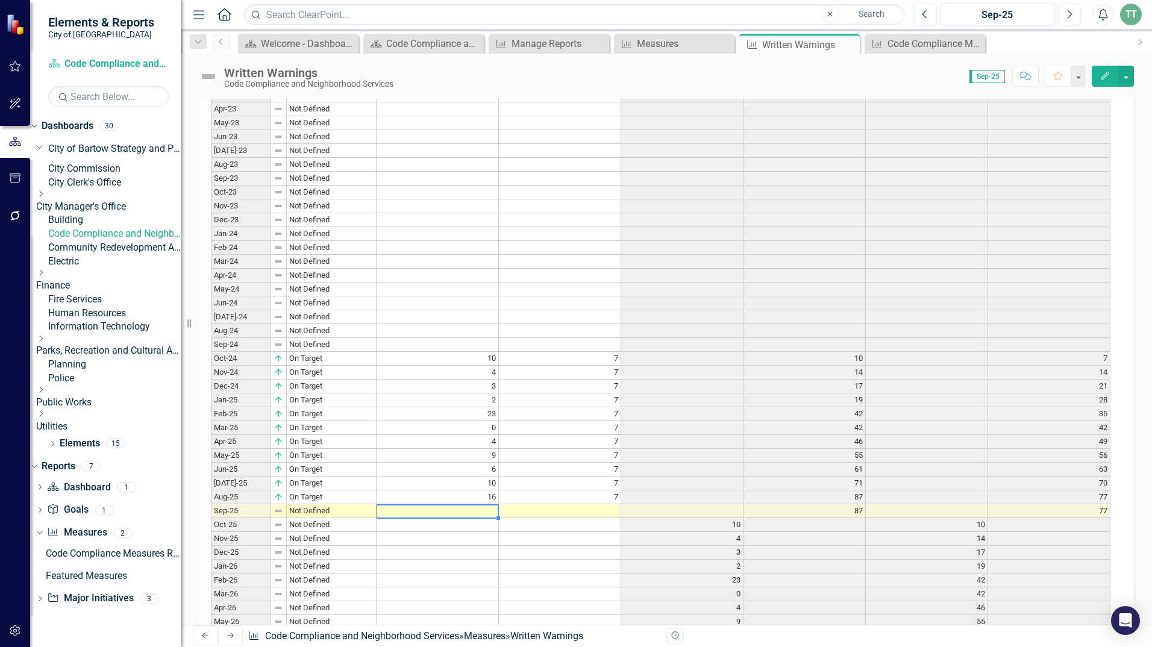
click at [484, 504] on td at bounding box center [437, 511] width 122 height 14
click at [463, 504] on td at bounding box center [437, 511] width 122 height 14
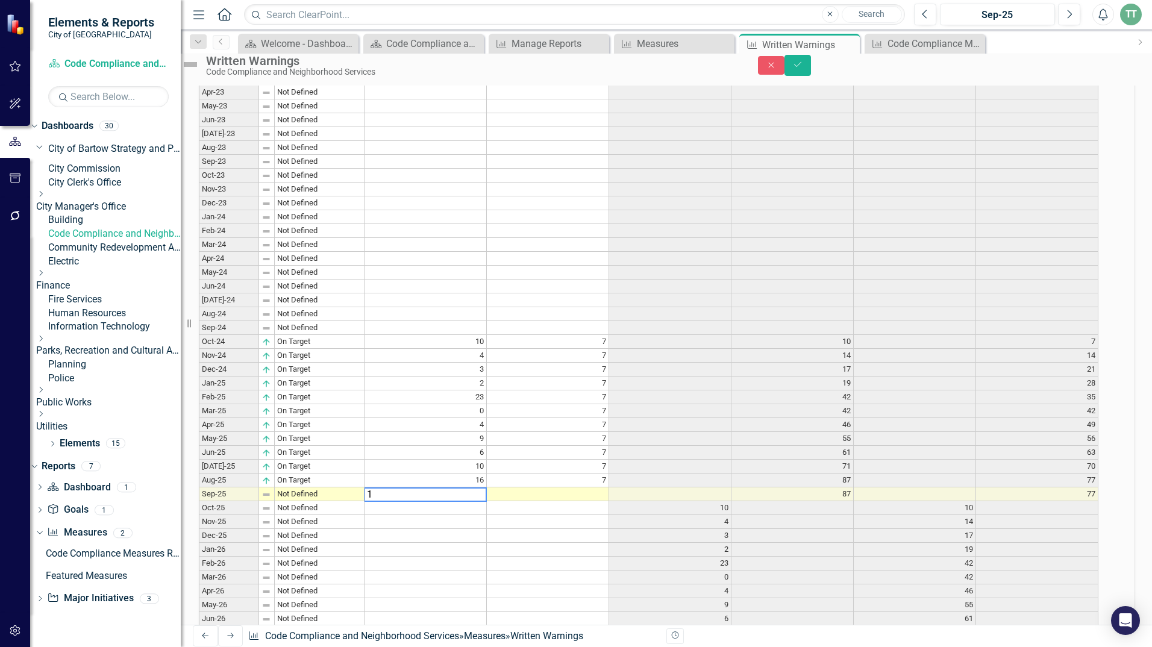
scroll to position [784, 0]
type textarea "11"
click at [593, 482] on td at bounding box center [548, 489] width 122 height 14
type textarea "7"
click at [633, 510] on td "4" at bounding box center [670, 517] width 122 height 14
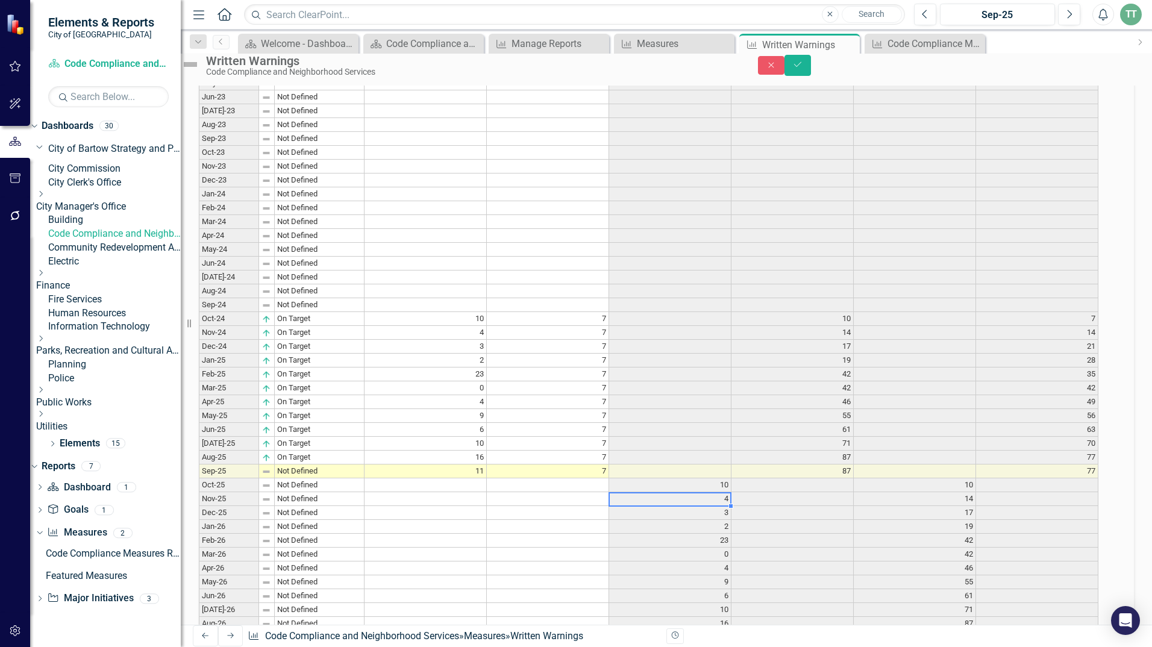
scroll to position [844, 0]
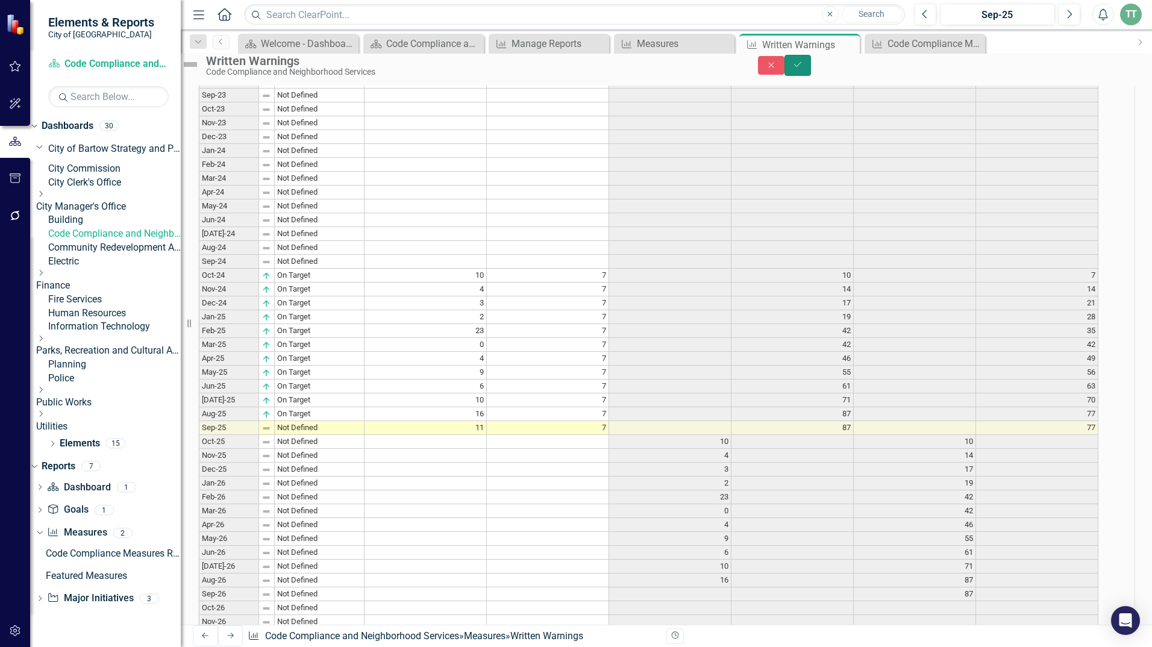
click at [803, 69] on icon "Save" at bounding box center [797, 64] width 11 height 8
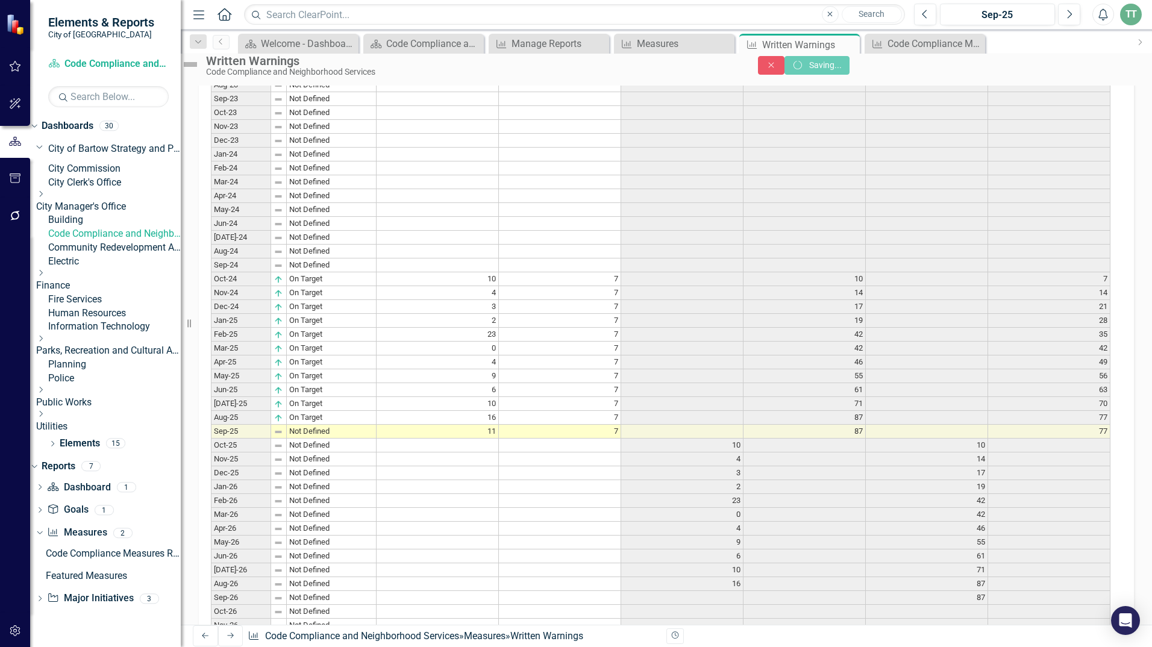
scroll to position [0, 0]
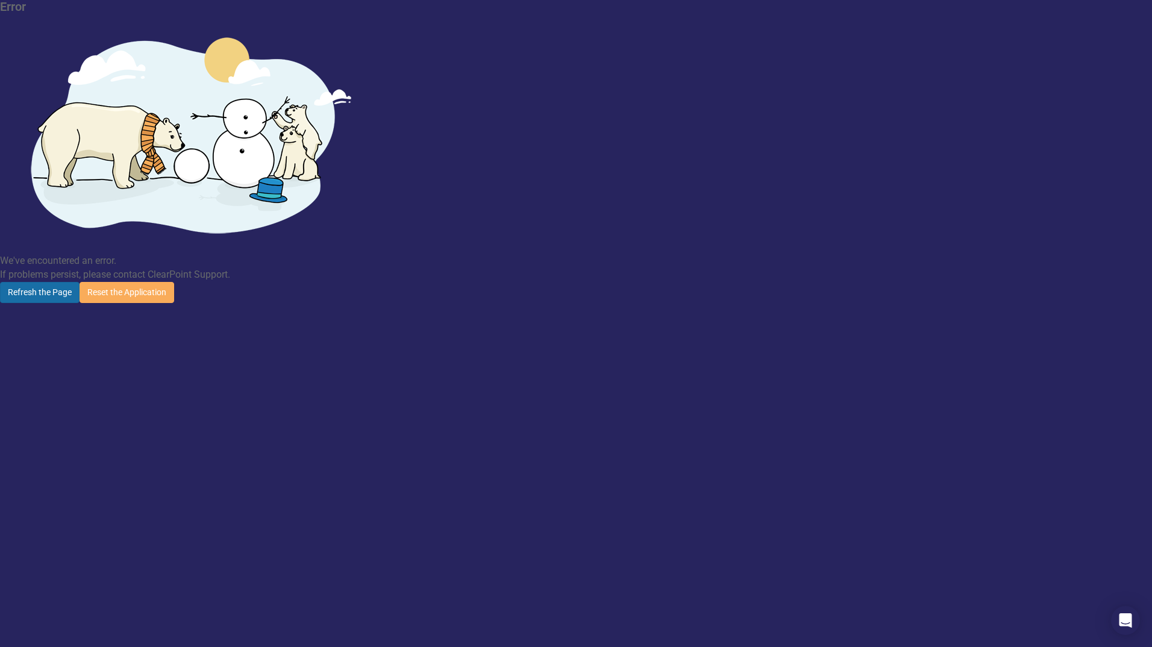
click at [80, 282] on button "Refresh the Page" at bounding box center [40, 292] width 80 height 21
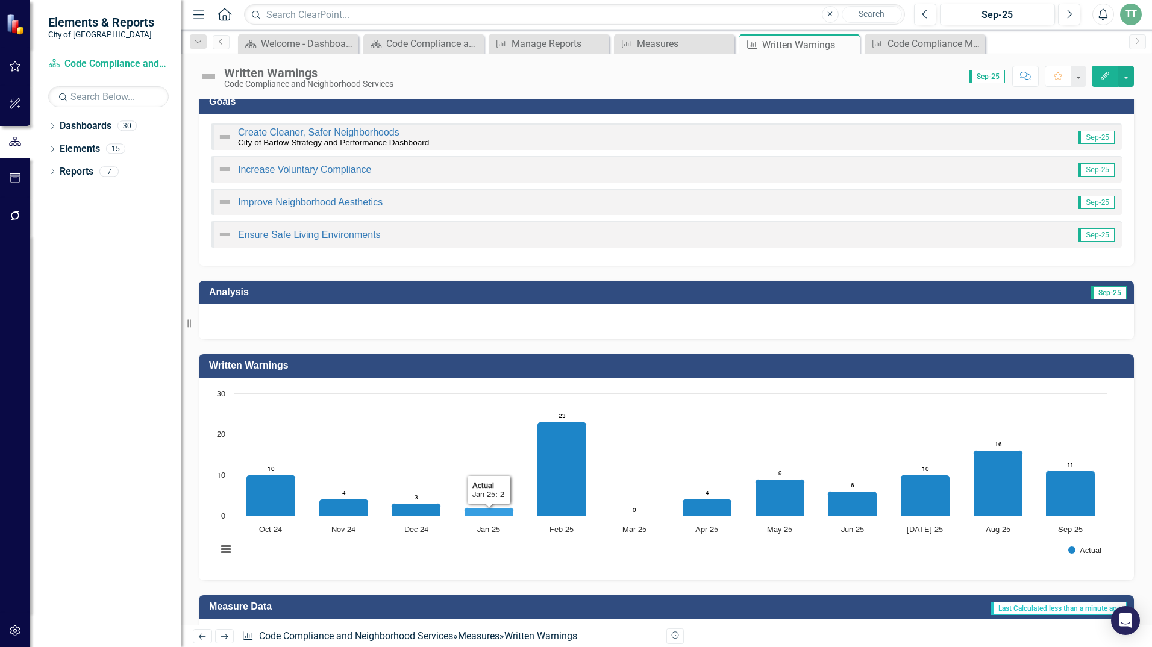
scroll to position [60, 0]
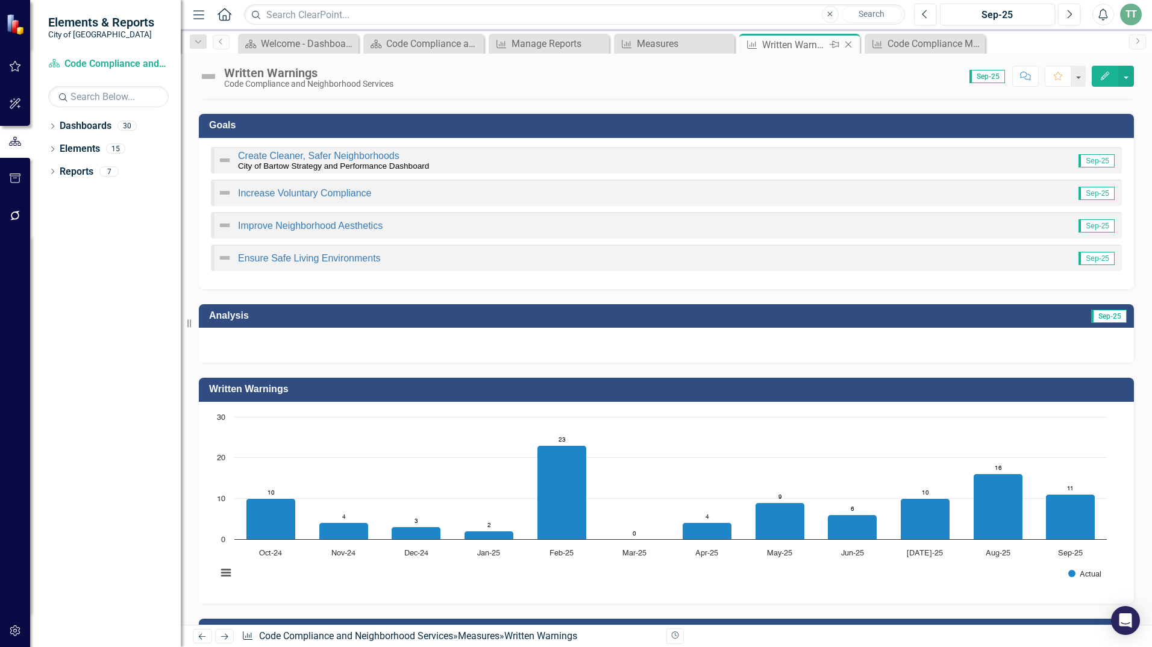
click at [773, 45] on div "Written Warnings" at bounding box center [794, 44] width 64 height 15
click at [665, 46] on div "Measures" at bounding box center [677, 43] width 80 height 15
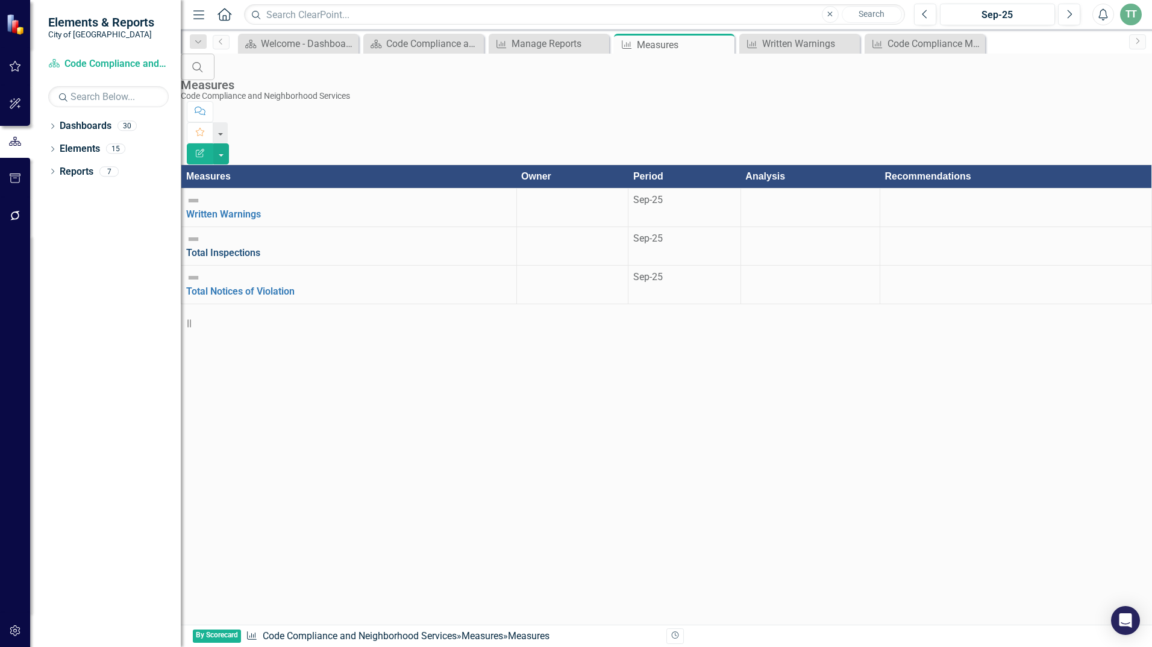
click at [260, 247] on link "Total Inspections" at bounding box center [223, 252] width 74 height 11
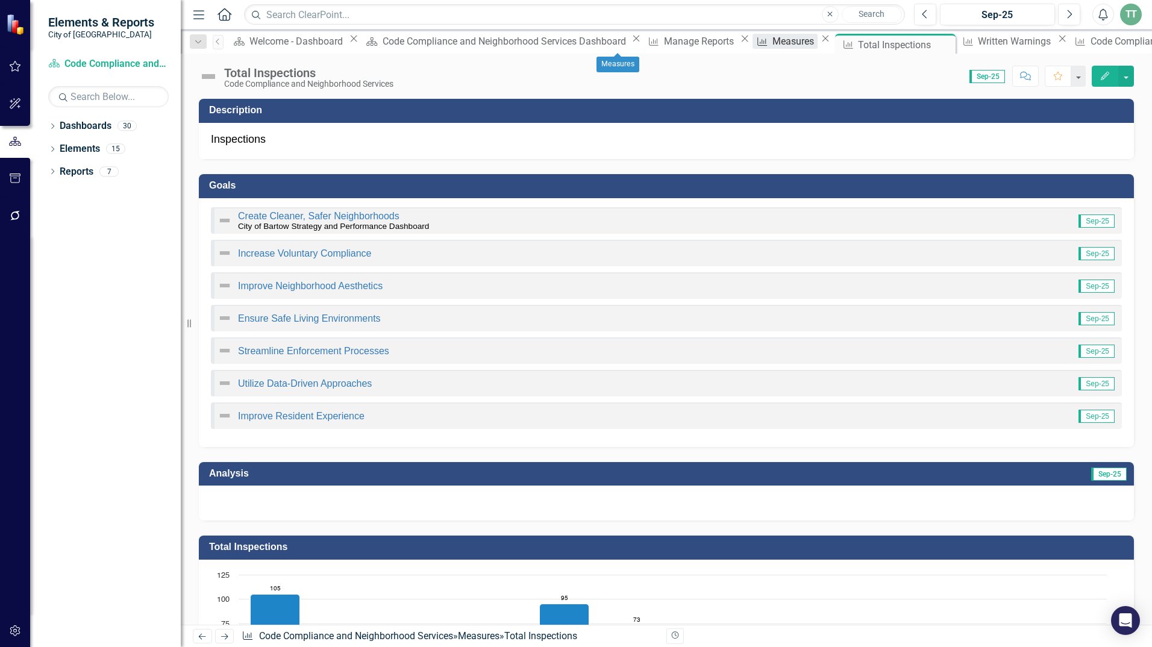
click at [772, 44] on div "Measures" at bounding box center [794, 41] width 45 height 15
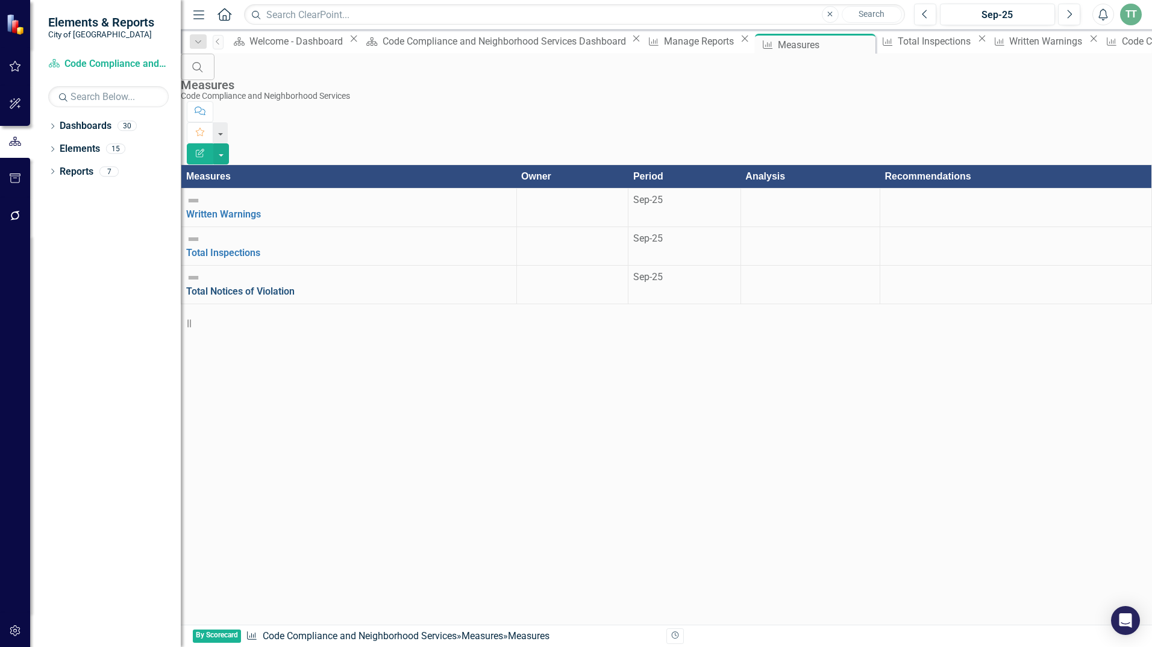
click at [295, 285] on link "Total Notices of Violation" at bounding box center [240, 290] width 108 height 11
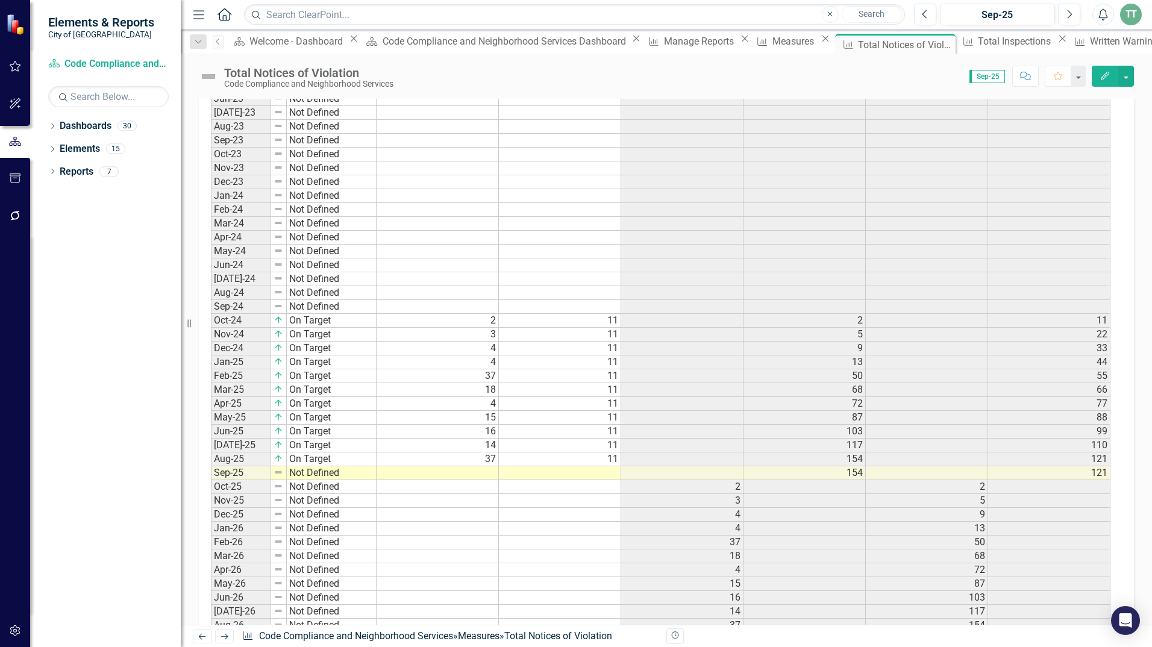
scroll to position [843, 0]
click at [484, 475] on td at bounding box center [437, 473] width 122 height 14
click at [487, 470] on td at bounding box center [437, 473] width 122 height 14
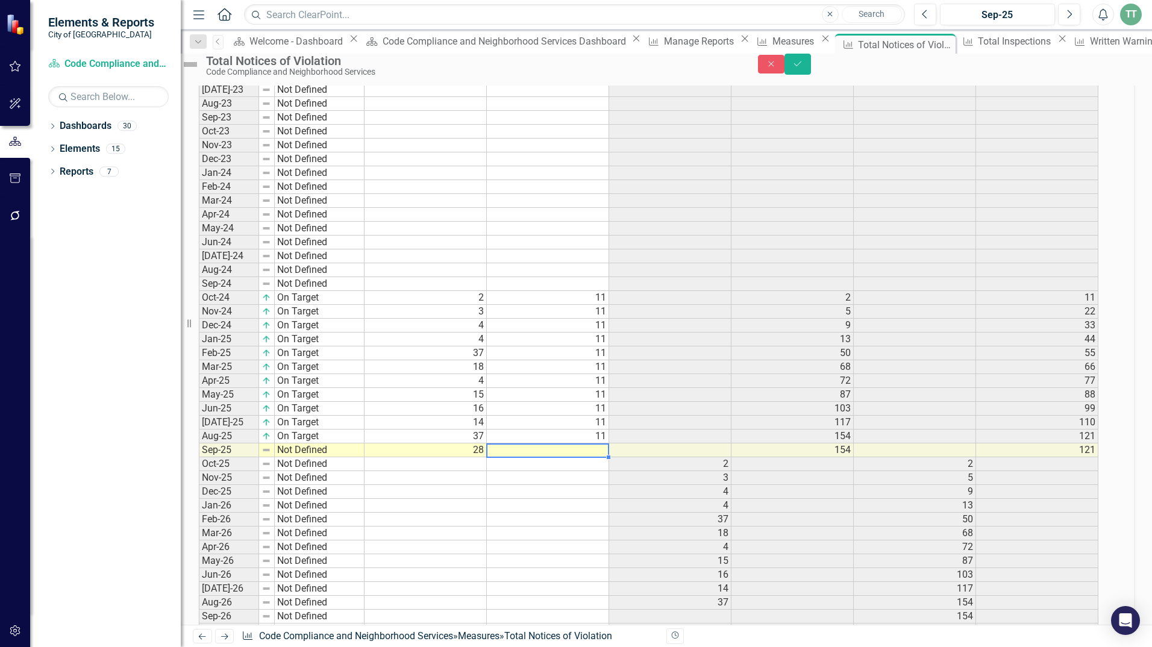
click at [581, 457] on td at bounding box center [548, 450] width 122 height 14
type textarea "11"
click at [199, 453] on div "Period Status Actual Target Prior Year Actual FYTD Actual PYTD Actual YTD Targe…" at bounding box center [199, 304] width 0 height 721
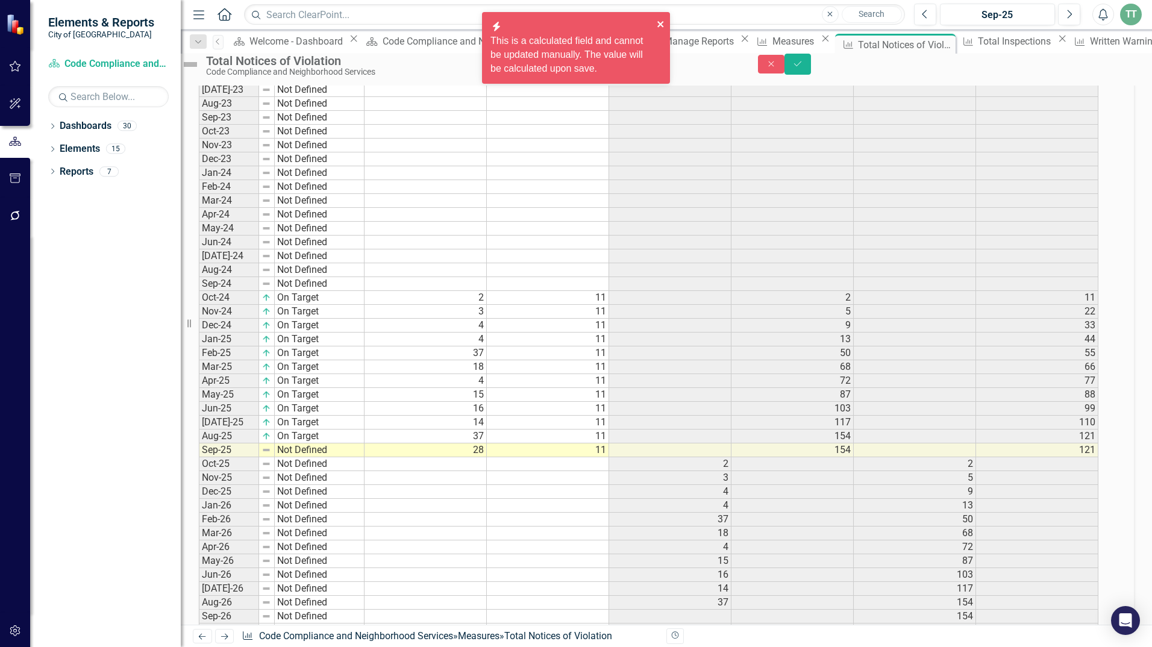
click at [660, 24] on icon "close" at bounding box center [660, 24] width 6 height 6
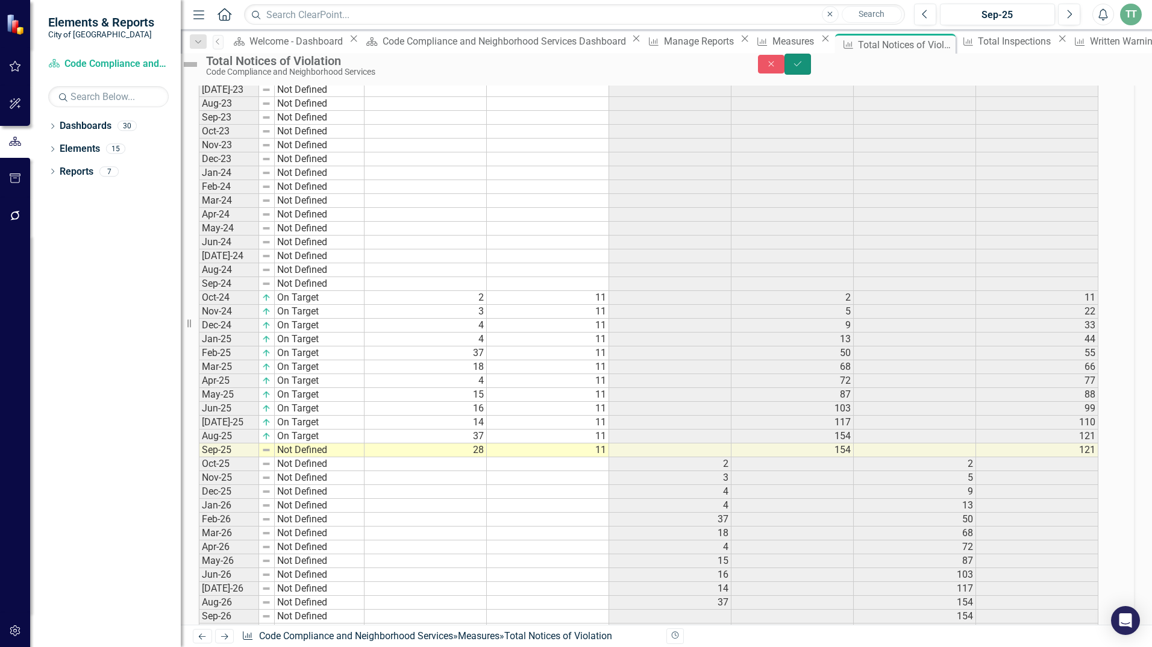
click at [801, 66] on icon "submit" at bounding box center [797, 63] width 7 height 5
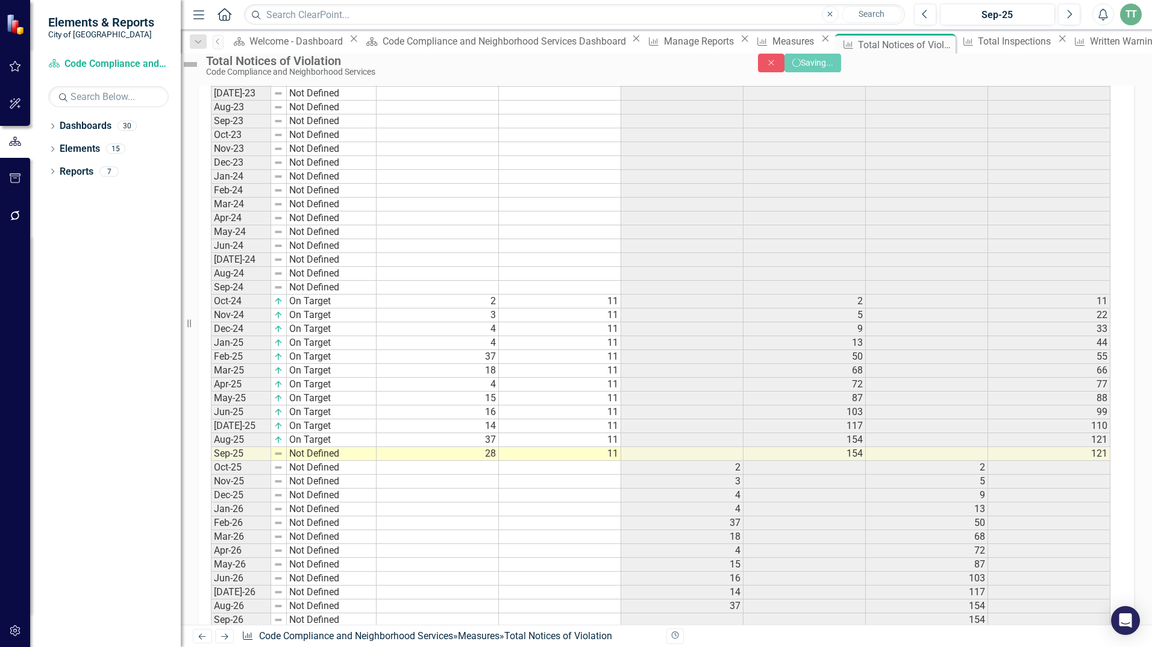
scroll to position [843, 0]
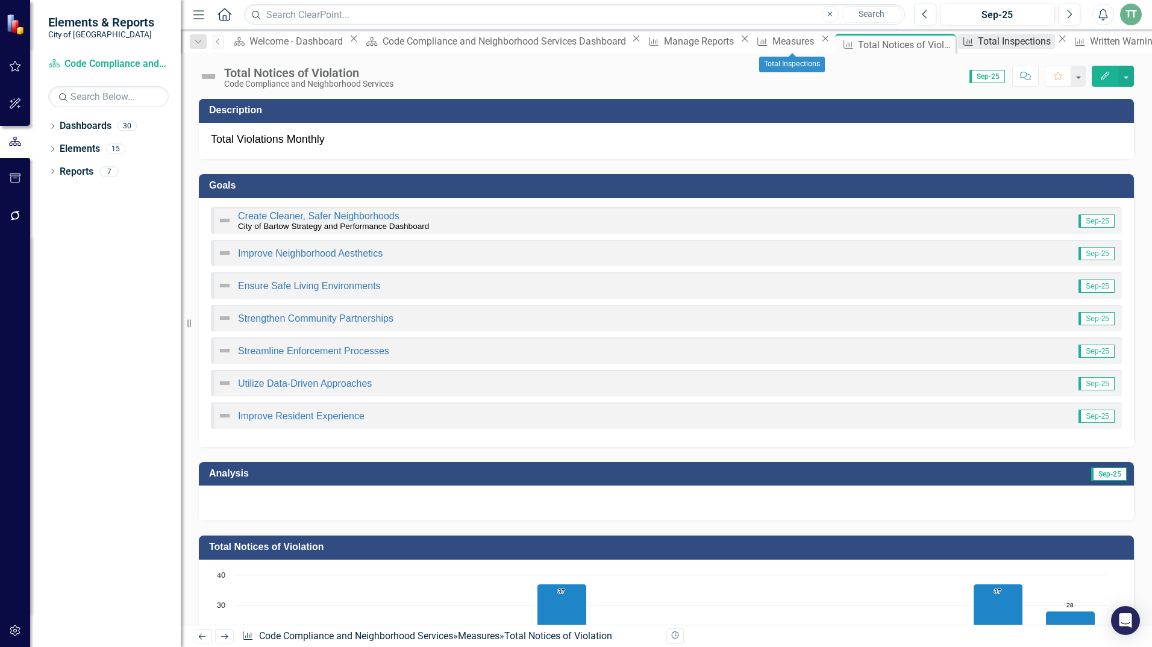
click at [978, 42] on div "Total Inspections" at bounding box center [1016, 41] width 76 height 15
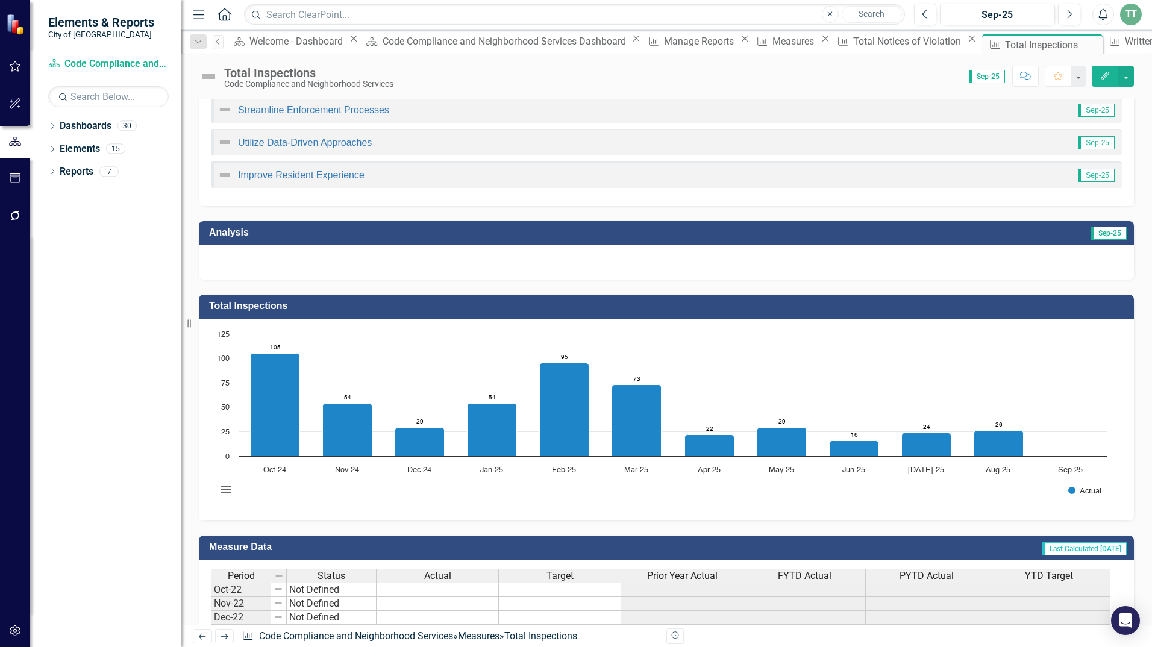
scroll to position [301, 0]
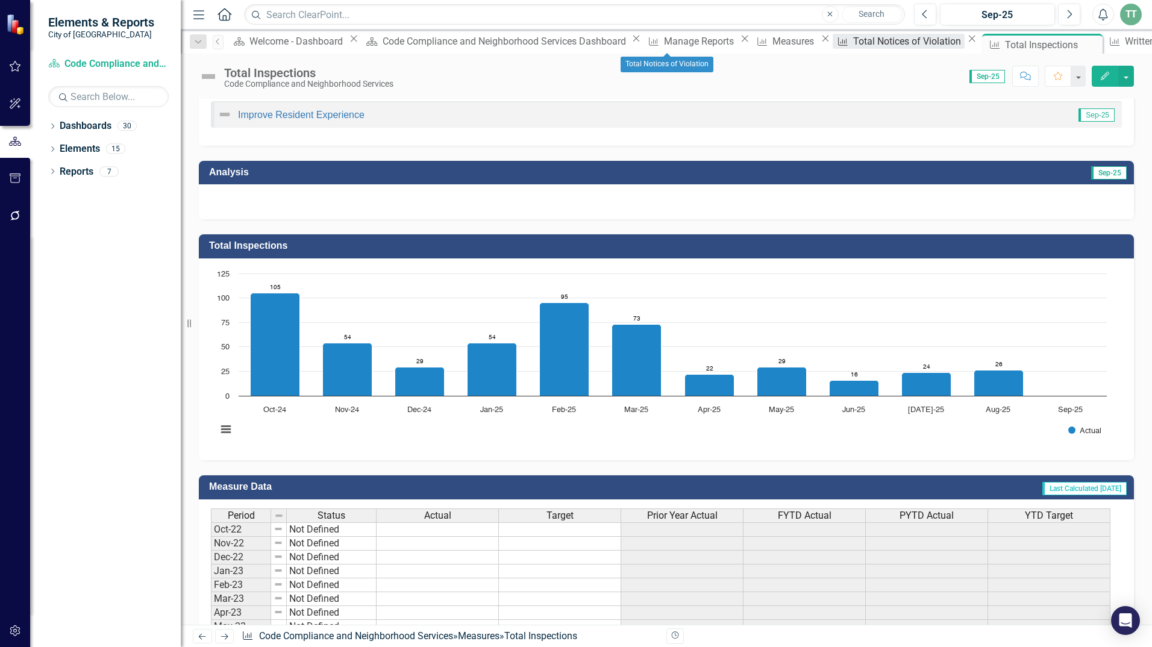
click at [853, 42] on div "Total Notices of Violation" at bounding box center [908, 41] width 111 height 15
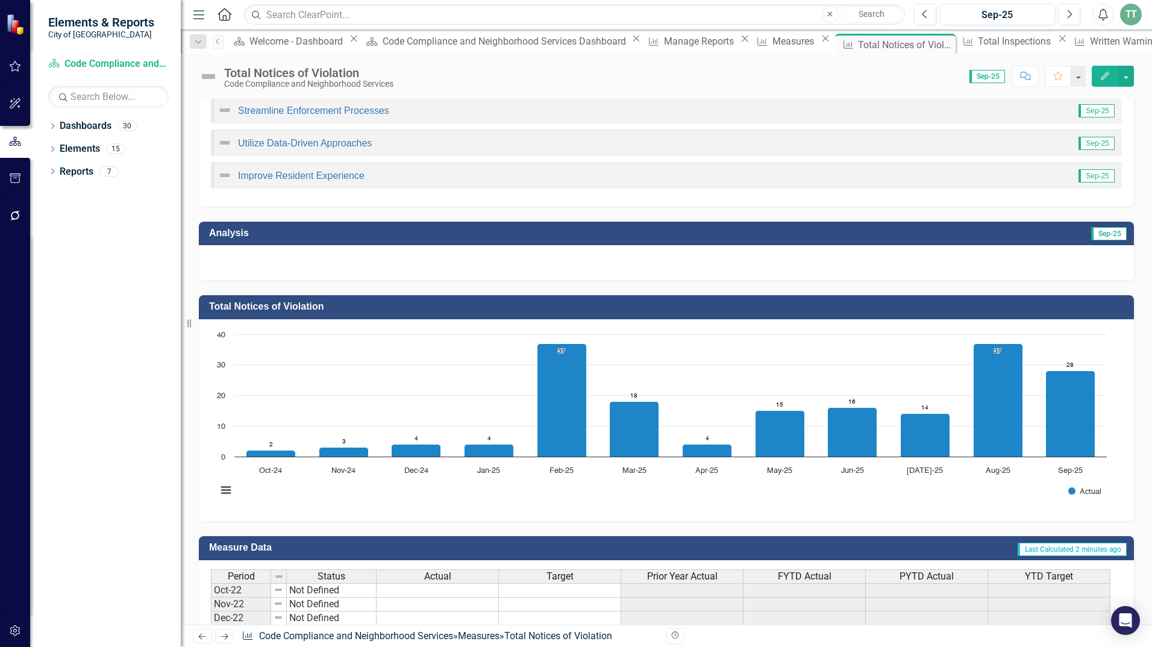
scroll to position [241, 0]
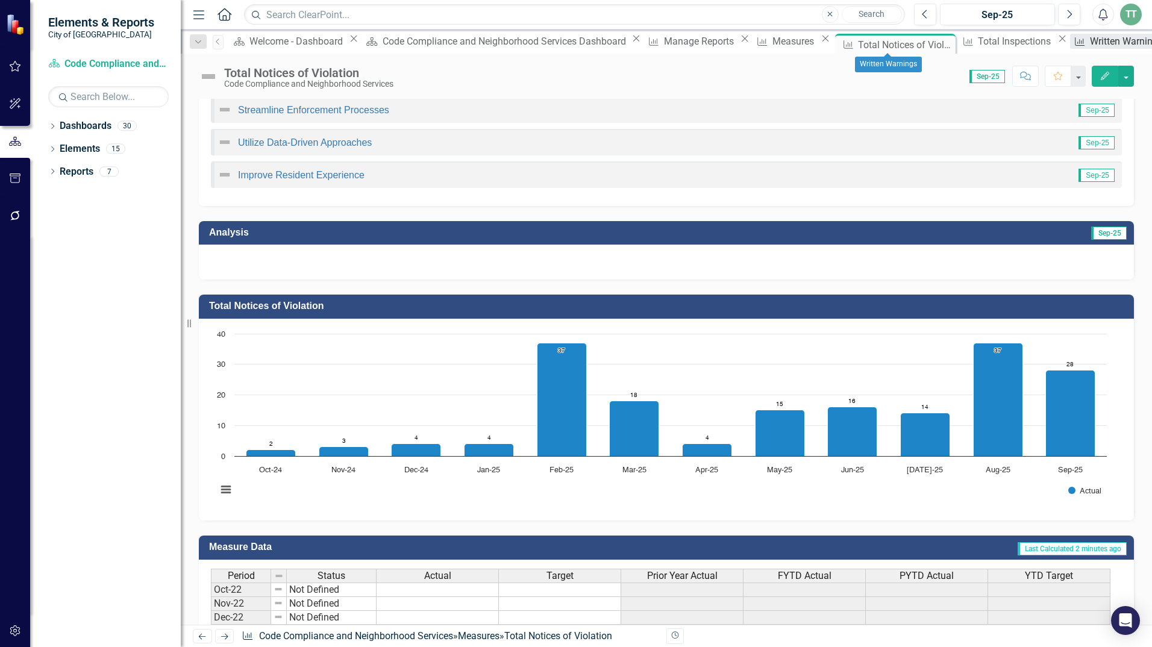
click at [1090, 42] on div "Written Warnings" at bounding box center [1128, 41] width 76 height 15
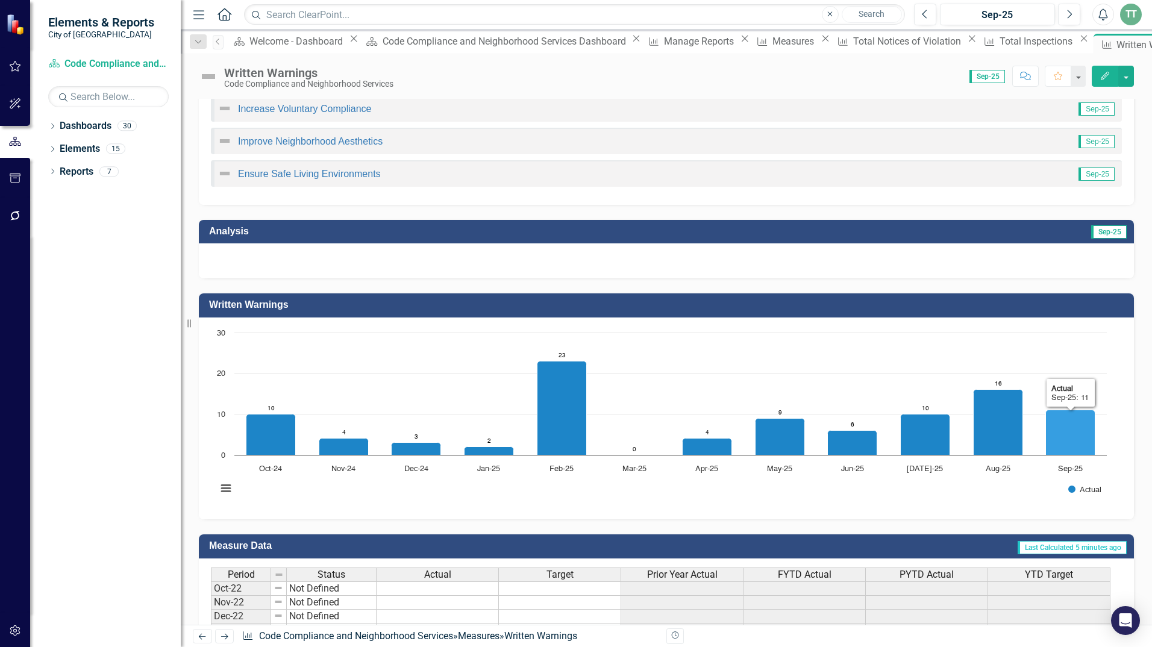
scroll to position [181, 0]
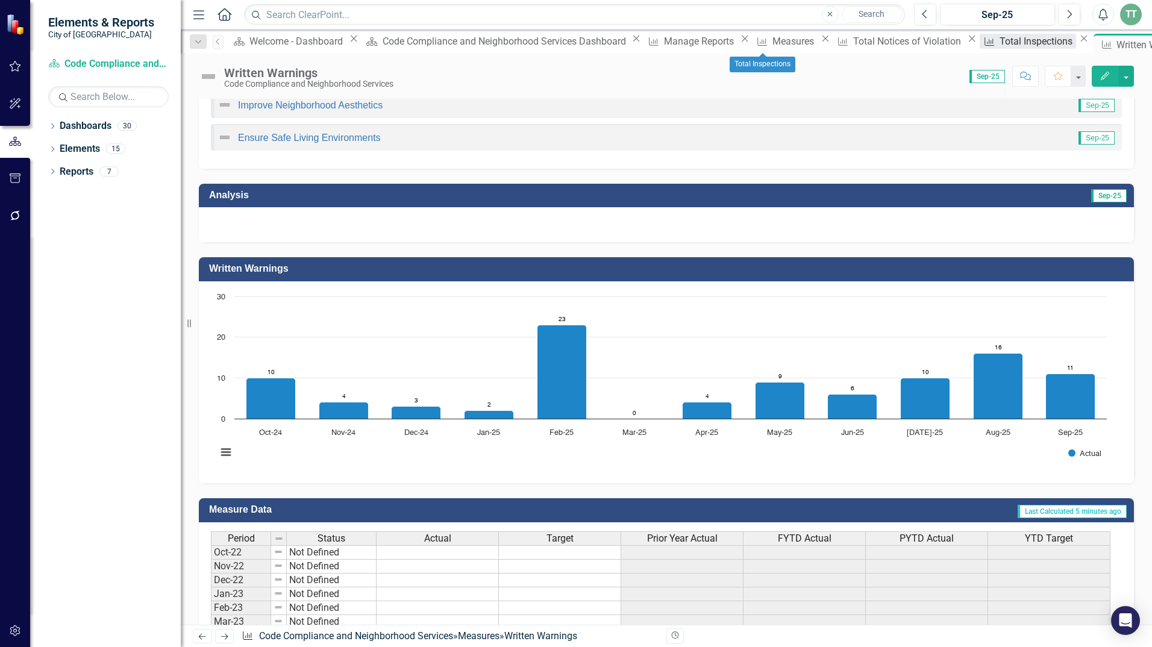
click at [999, 43] on div "Total Inspections" at bounding box center [1037, 41] width 76 height 15
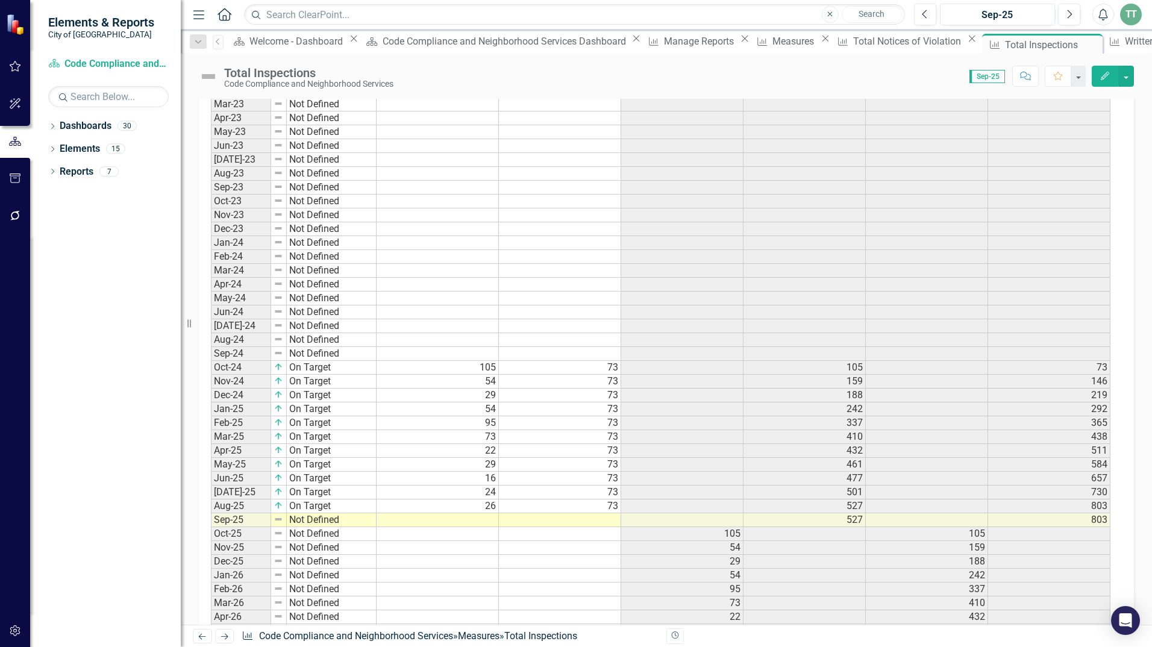
scroll to position [903, 0]
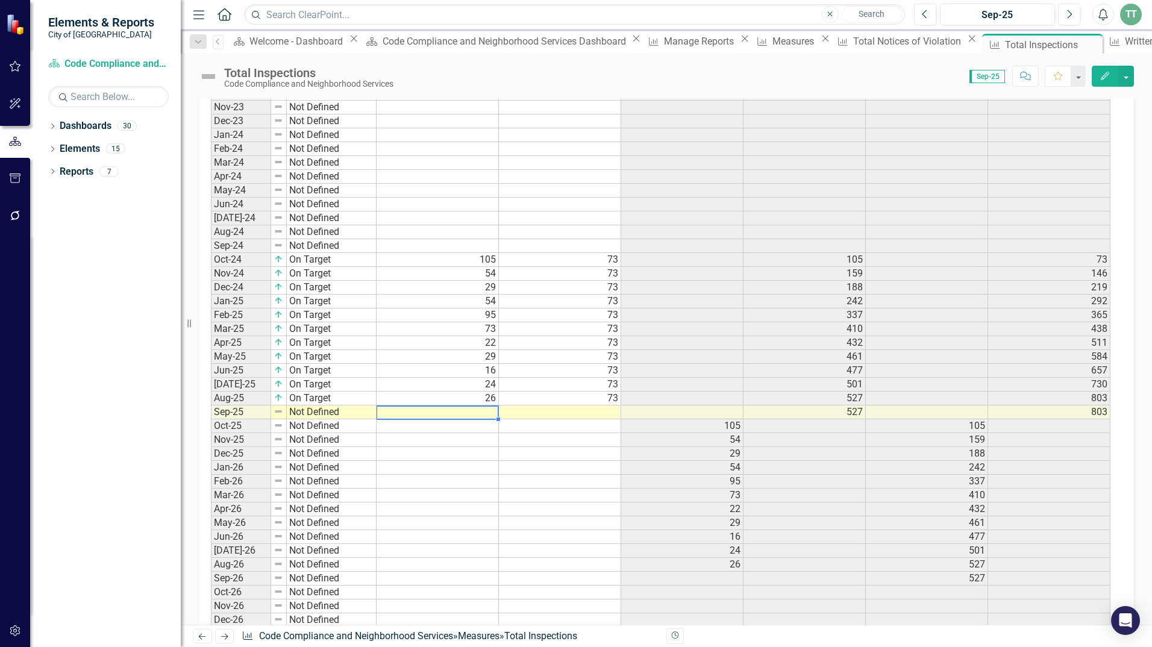
click at [487, 413] on td at bounding box center [437, 412] width 122 height 14
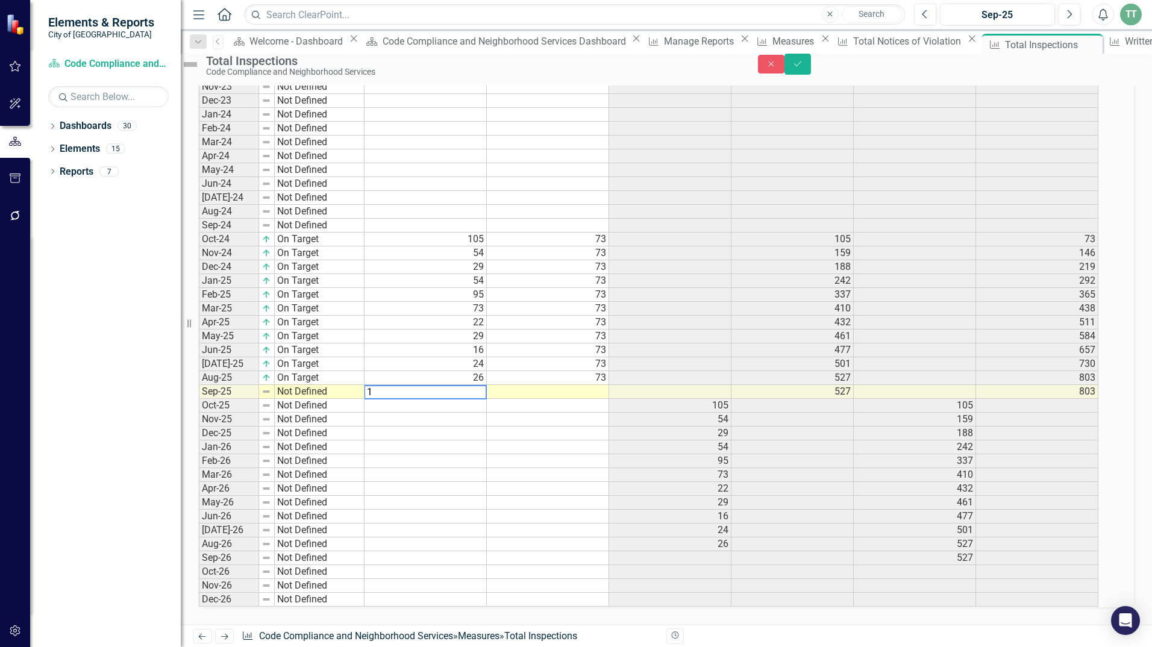
scroll to position [941, 0]
click at [537, 385] on td at bounding box center [548, 392] width 122 height 14
type textarea "73"
click at [631, 399] on td "105" at bounding box center [670, 406] width 122 height 14
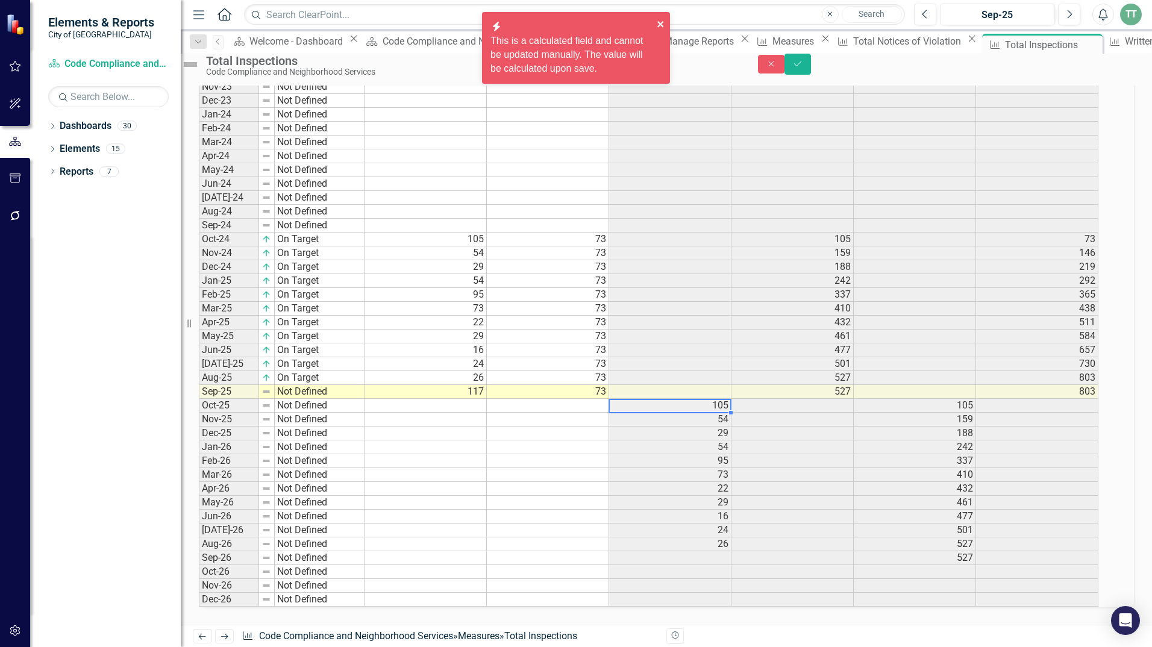
click at [660, 22] on icon "close" at bounding box center [661, 24] width 8 height 10
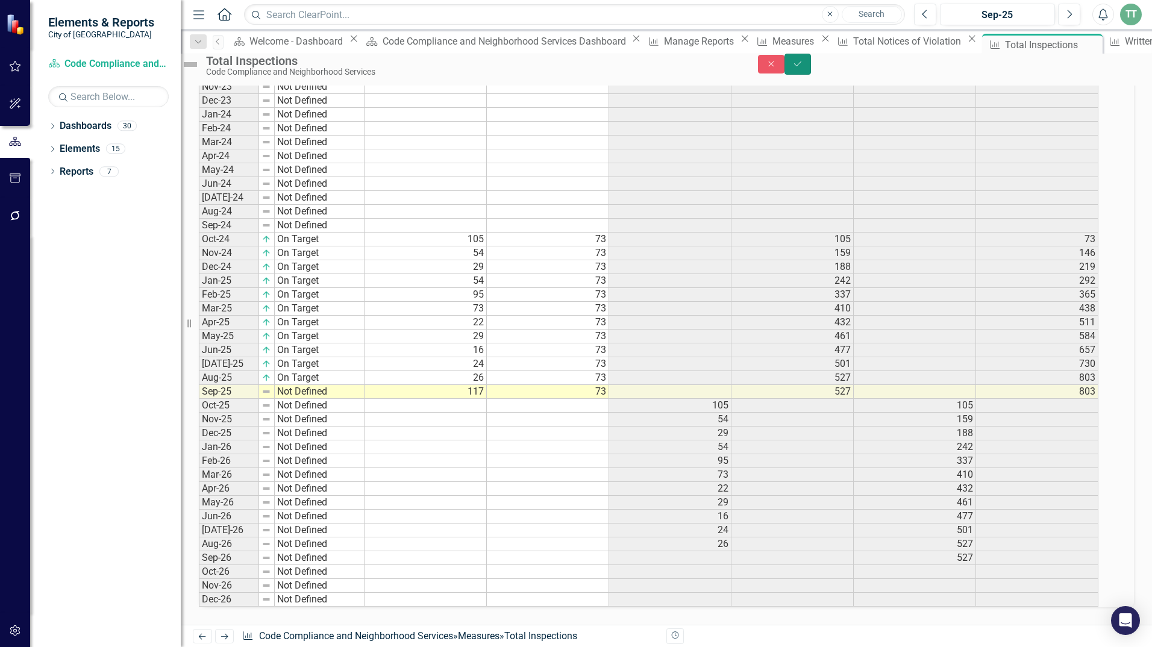
click at [803, 67] on icon "Save" at bounding box center [797, 64] width 11 height 8
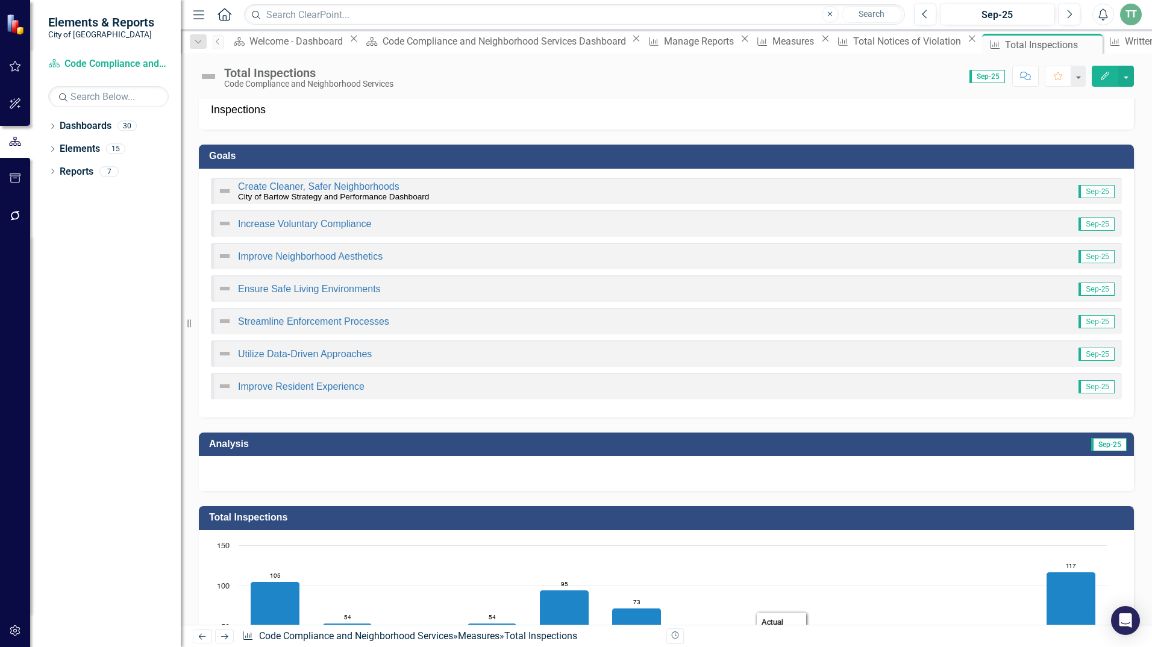
scroll to position [0, 0]
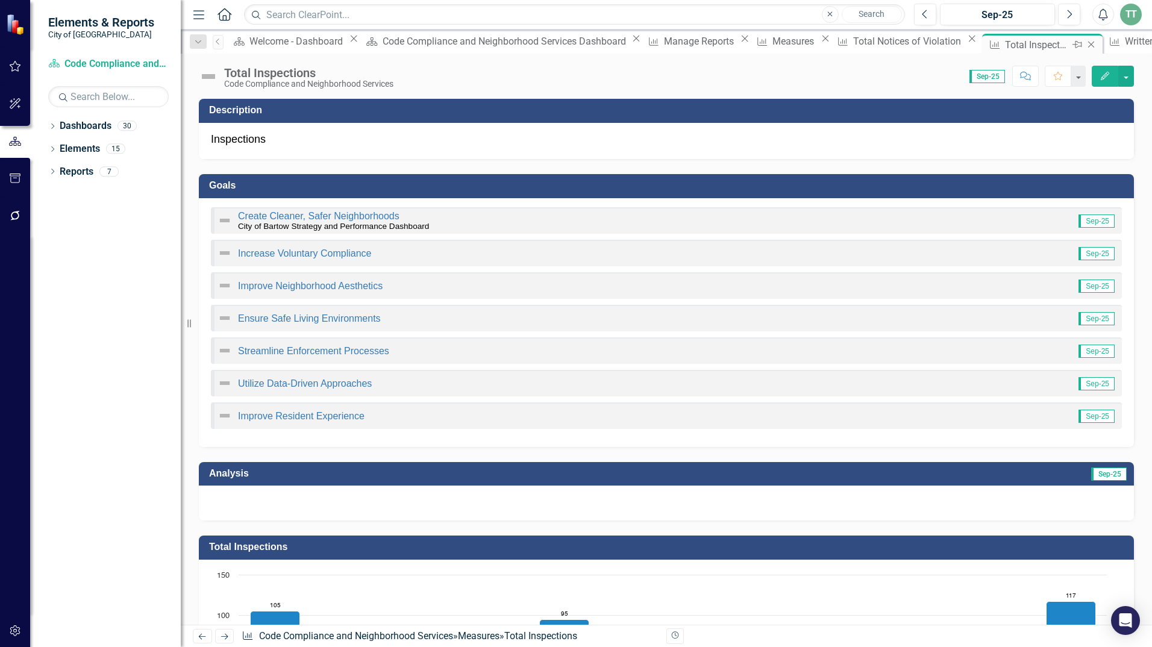
click at [1085, 43] on icon "Close" at bounding box center [1091, 45] width 12 height 10
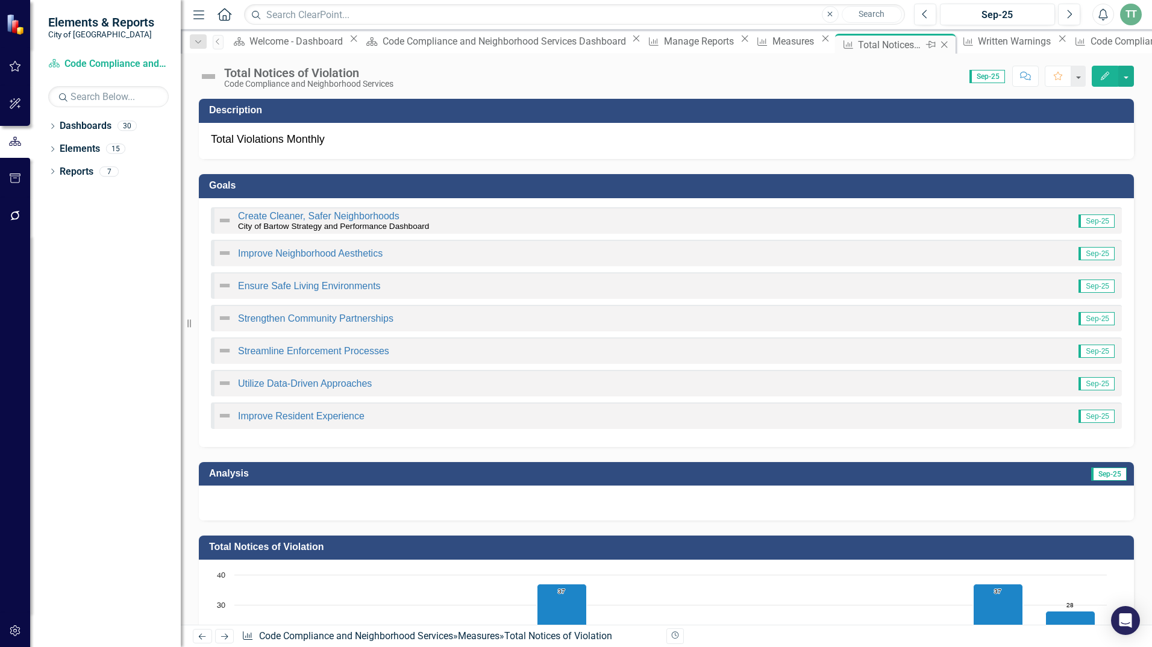
click at [938, 42] on icon "Close" at bounding box center [944, 45] width 12 height 10
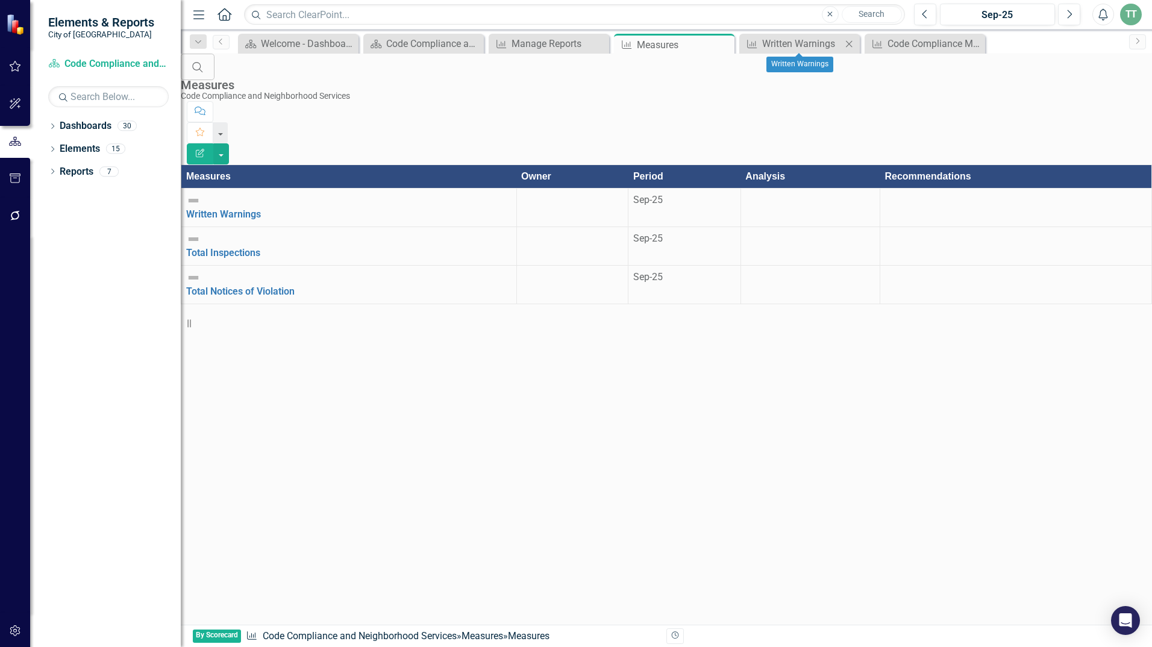
click at [849, 45] on icon "Close" at bounding box center [849, 44] width 12 height 10
click at [778, 39] on div "Code Compliance Measures Report" at bounding box center [802, 43] width 80 height 15
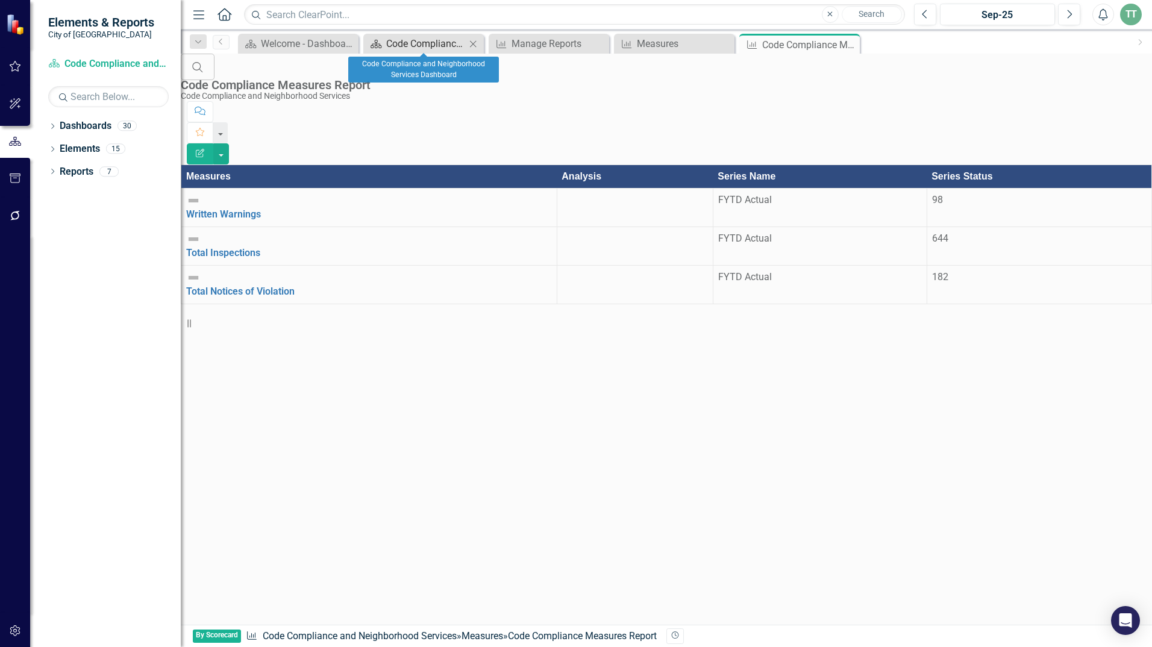
click at [395, 42] on div "Code Compliance and Neighborhood Services Dashboard" at bounding box center [426, 43] width 80 height 15
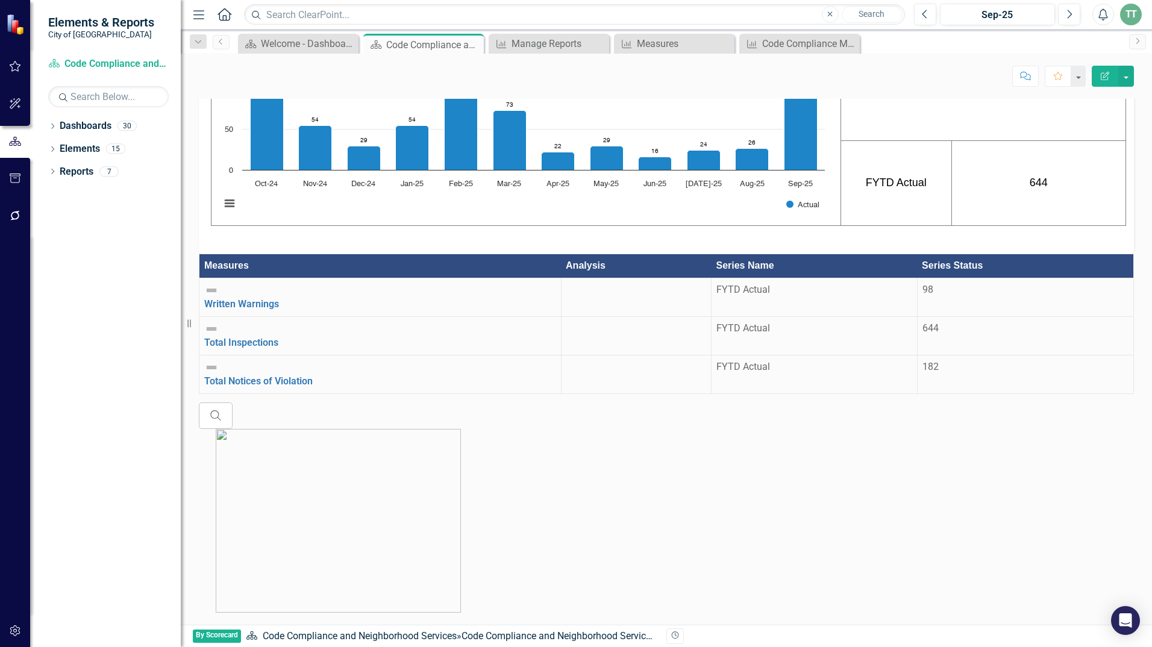
scroll to position [1417, 0]
